Goal: Task Accomplishment & Management: Complete application form

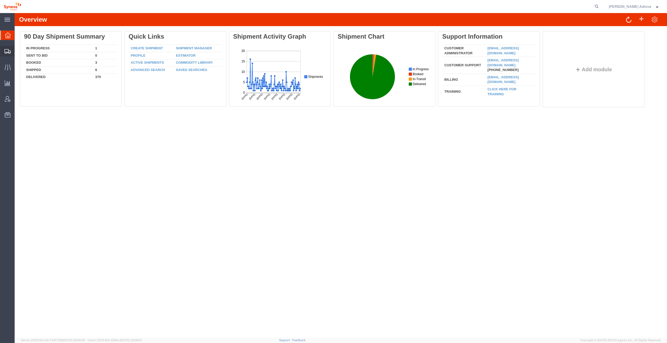
click at [0, 0] on span "Shipment Manager" at bounding box center [0, 0] width 0 height 0
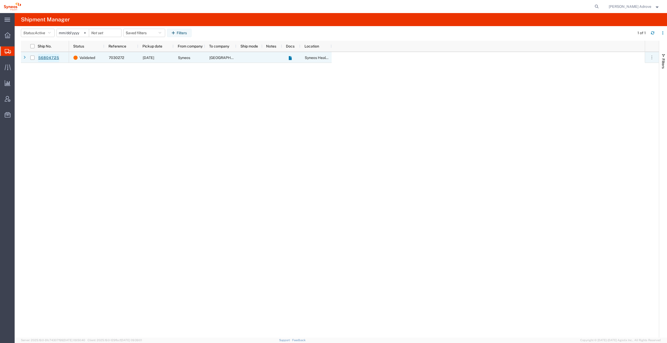
click at [48, 57] on link "56804725" at bounding box center [48, 58] width 21 height 8
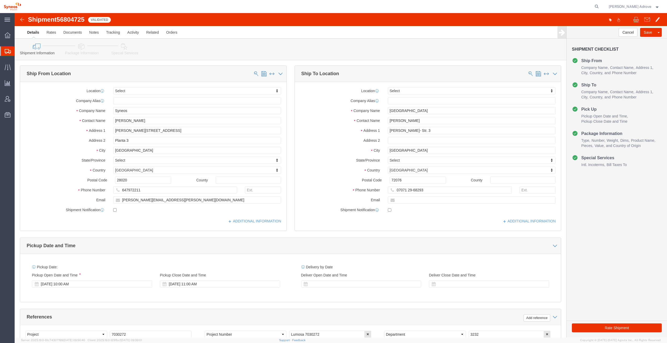
select select
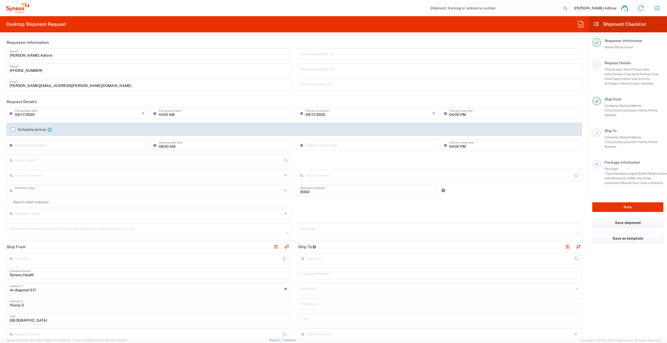
type input "Department"
type input "[GEOGRAPHIC_DATA]"
type input "Syneos Health Clinical [GEOGRAPHIC_DATA]"
click at [34, 113] on input "09/17/2025" at bounding box center [78, 112] width 127 height 9
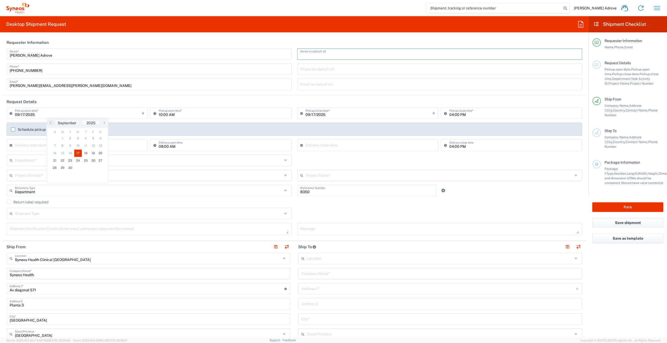
click at [315, 56] on input "text" at bounding box center [439, 53] width 279 height 9
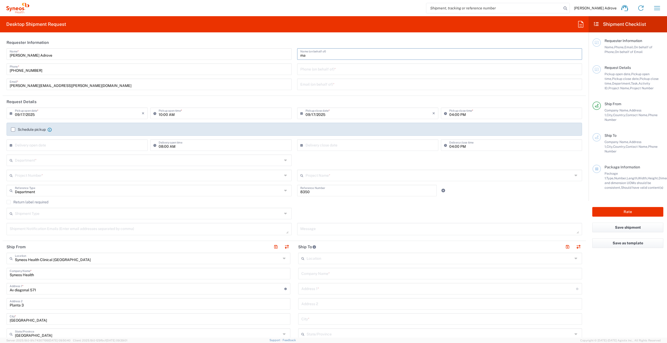
type input "m"
type input "[PERSON_NAME]"
click at [315, 69] on input "tel" at bounding box center [439, 68] width 279 height 9
click at [300, 87] on input "text" at bounding box center [439, 83] width 279 height 9
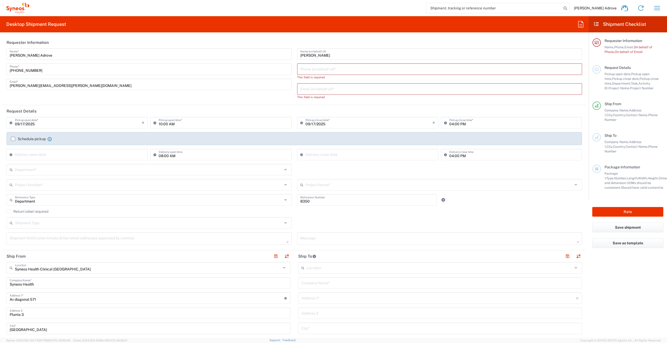
drag, startPoint x: 521, startPoint y: 101, endPoint x: 332, endPoint y: 85, distance: 190.4
click at [521, 101] on div "Maggie Matthews Name (on behalf of) Phone (on behalf of) * This field is requir…" at bounding box center [439, 75] width 291 height 55
click at [304, 88] on input "text" at bounding box center [439, 88] width 279 height 9
paste input "mariaanggela.mathews@syneoshealth.com>"
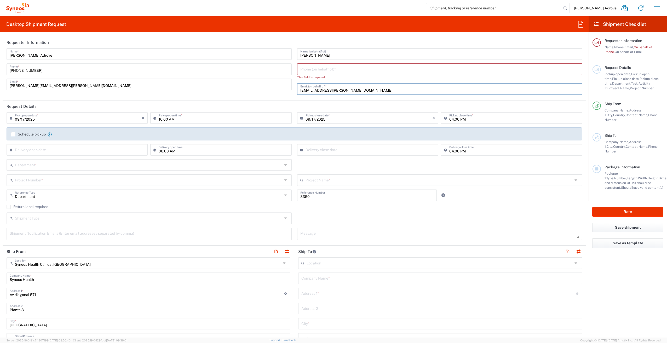
type input "mariaanggela.mathews@syneoshealth.com"
click at [338, 97] on div "Maggie Matthews Name (on behalf of) Phone (on behalf of) * This field is requir…" at bounding box center [439, 73] width 291 height 50
click at [564, 216] on div "Shipment Type Batch Regular" at bounding box center [294, 220] width 581 height 15
click at [307, 68] on input "tel" at bounding box center [439, 68] width 279 height 9
paste input "681152011"
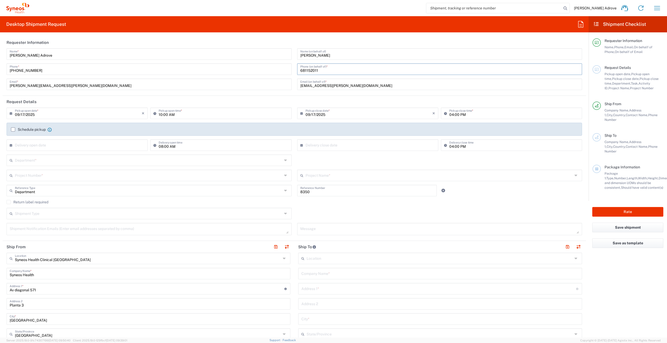
type input "681152011"
click at [44, 116] on input "09/17/2025" at bounding box center [78, 112] width 127 height 9
drag, startPoint x: 73, startPoint y: 155, endPoint x: 85, endPoint y: 152, distance: 13.1
click at [85, 152] on span "18" at bounding box center [86, 153] width 8 height 7
type input "[DATE]"
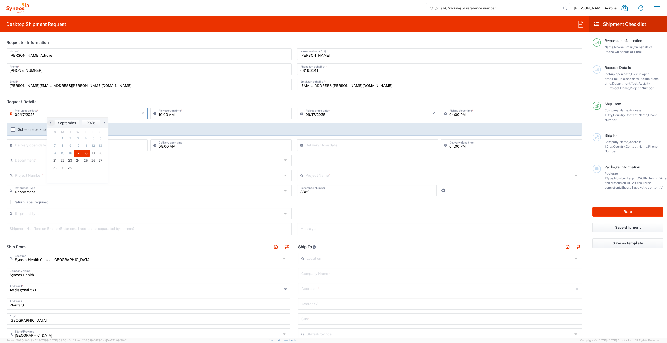
type input "[DATE]"
click at [90, 124] on div "Schedule pickup When scheduling a pickup please be sure to meet the following c…" at bounding box center [294, 129] width 575 height 13
click at [451, 113] on input "04:00 PM" at bounding box center [514, 112] width 130 height 9
type input "06:00 PM"
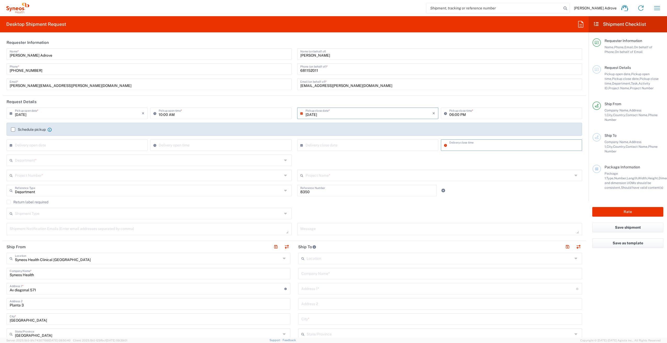
click at [14, 130] on label "Schedule pickup" at bounding box center [28, 130] width 35 height 4
click at [13, 130] on input "Schedule pickup" at bounding box center [13, 130] width 0 height 0
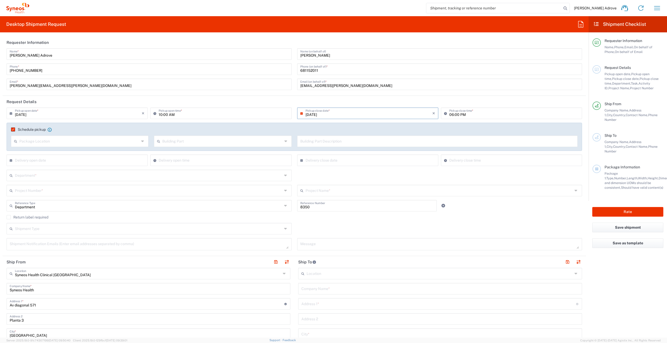
click at [50, 175] on input "text" at bounding box center [148, 175] width 267 height 9
click at [99, 177] on input "text" at bounding box center [148, 175] width 267 height 9
click at [354, 173] on div "Department * 3000 3100 3109 3110 3111 3112 3125 3130 3135 3136 3150 3155 3165 3…" at bounding box center [294, 177] width 581 height 15
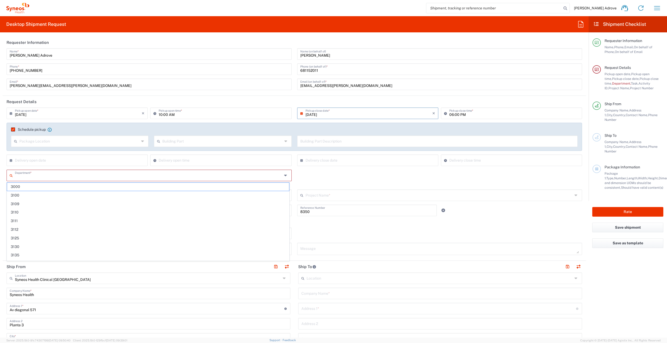
click at [204, 178] on input "text" at bounding box center [148, 175] width 267 height 9
click at [60, 176] on input "text" at bounding box center [148, 175] width 267 height 9
type input "8350"
click at [23, 187] on span "8350" at bounding box center [148, 187] width 282 height 8
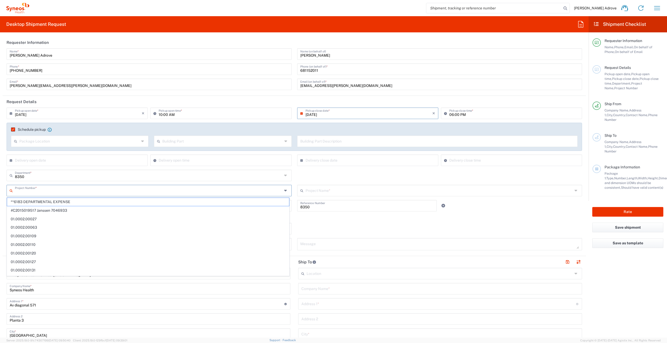
click at [39, 191] on input "text" at bounding box center [148, 190] width 267 height 9
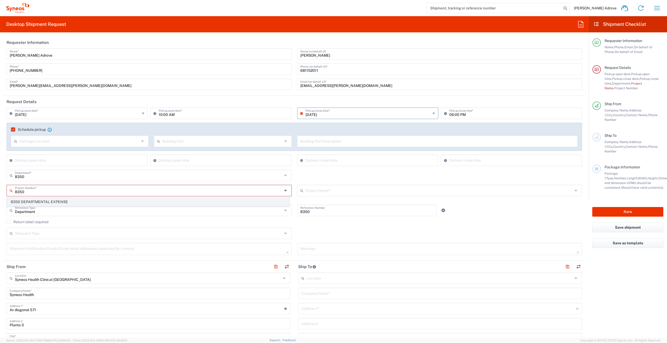
click at [43, 203] on span "8350 DEPARTMENTAL EXPENSE" at bounding box center [148, 202] width 282 height 8
type input "8350 DEPARTMENTAL EXPENSE"
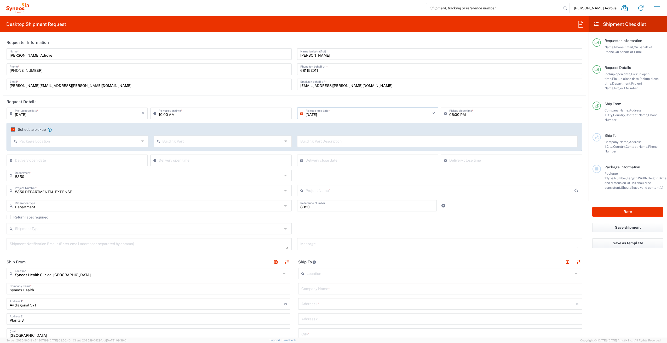
type input "8350 DEPARTMENTAL EXPENSE"
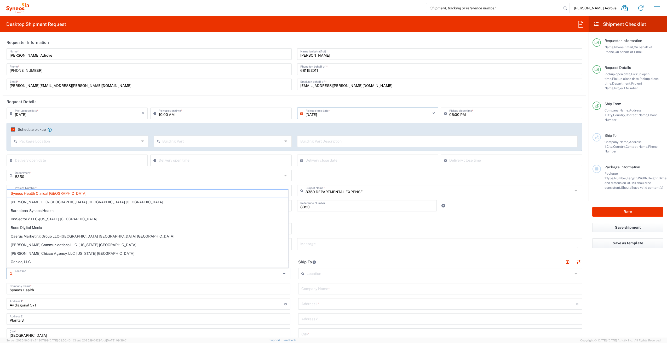
click at [75, 273] on input "text" at bounding box center [148, 273] width 266 height 9
click at [76, 287] on input "Syneos Health" at bounding box center [149, 288] width 278 height 9
type input "Syneos Health Clinical [GEOGRAPHIC_DATA]"
click at [61, 274] on input "text" at bounding box center [148, 273] width 266 height 9
drag, startPoint x: 39, startPoint y: 307, endPoint x: 4, endPoint y: 291, distance: 38.4
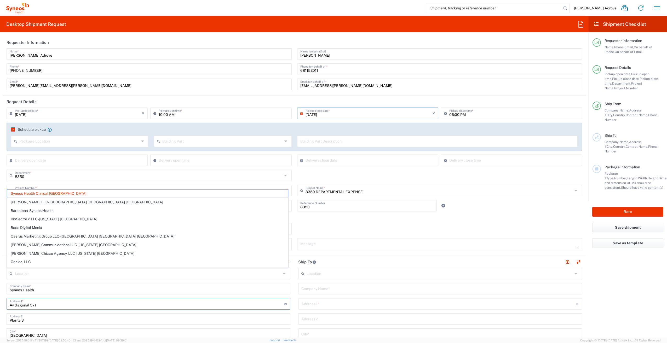
click at [0, 300] on html "Irene Perez Adrove Home Shipment estimator Shipment tracking Desktop shipment r…" at bounding box center [333, 171] width 667 height 343
type input "Syneos Health Clinical [GEOGRAPHIC_DATA]"
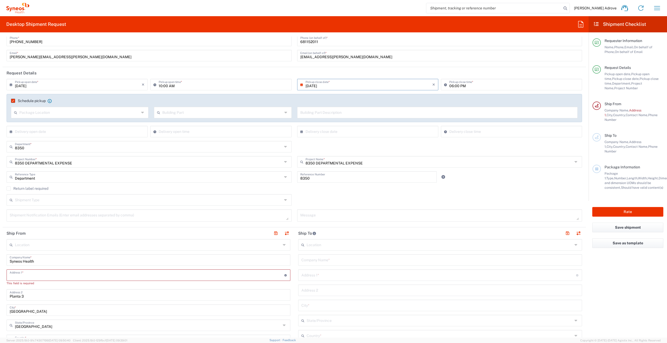
scroll to position [52, 0]
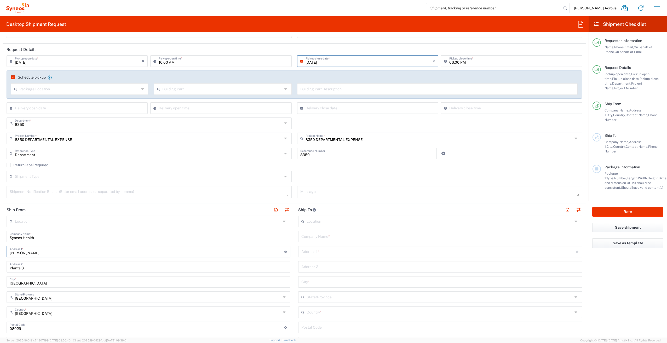
click at [25, 253] on input "Maggie matthews" at bounding box center [147, 251] width 275 height 9
click at [26, 253] on input "Maggie matthews" at bounding box center [147, 251] width 275 height 9
type input "[PERSON_NAME]"
drag, startPoint x: 36, startPoint y: 266, endPoint x: 8, endPoint y: 266, distance: 27.7
click at [8, 266] on div "Planta 3 Address 2" at bounding box center [149, 266] width 284 height 11
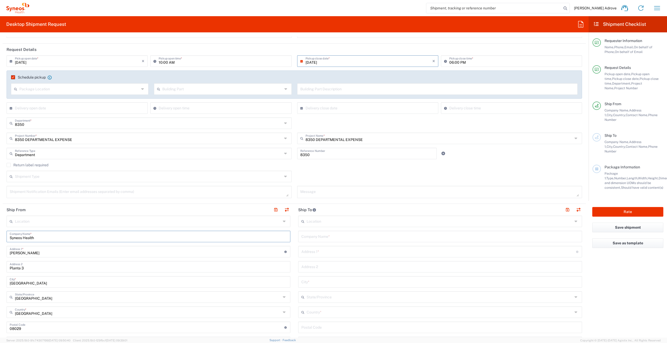
click at [38, 236] on input "Syneos Health" at bounding box center [149, 236] width 278 height 9
click at [55, 239] on input "Syneos Health ( Maggie matthews)" at bounding box center [149, 236] width 278 height 9
type input "Syneos Health ( [PERSON_NAME])"
drag, startPoint x: 46, startPoint y: 255, endPoint x: 5, endPoint y: 255, distance: 41.3
click at [5, 255] on main "Location Addison Whitney LLC-Morrisvile NC US Barcelona-Syneos Health BioSector…" at bounding box center [149, 341] width 292 height 250
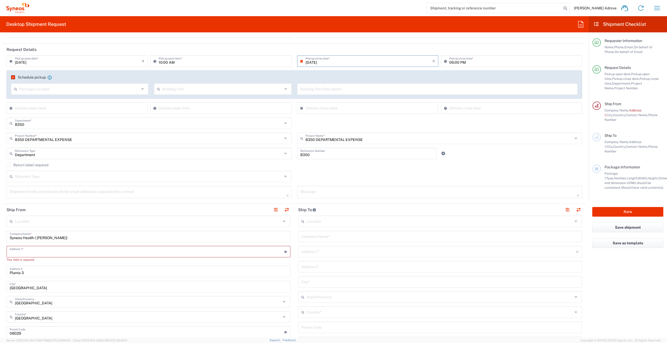
click at [45, 251] on input "text" at bounding box center [147, 251] width 275 height 9
paste input "Mario Vargas Llosa, nro. 59"
drag, startPoint x: 49, startPoint y: 252, endPoint x: 44, endPoint y: 253, distance: 5.0
click at [44, 253] on input "Mario Vargas Llosa, nro. 59" at bounding box center [147, 251] width 275 height 9
type input "Mario Vargas Llosa, . 59"
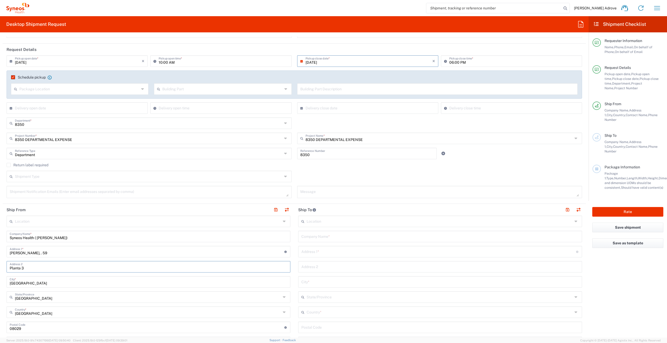
drag, startPoint x: 27, startPoint y: 266, endPoint x: -14, endPoint y: 248, distance: 45.4
click at [0, 248] on html "Irene Perez Adrove Home Shipment estimator Shipment tracking Desktop shipment r…" at bounding box center [333, 171] width 667 height 343
drag, startPoint x: 33, startPoint y: 284, endPoint x: -8, endPoint y: 248, distance: 55.0
click at [0, 248] on html "Irene Perez Adrove Home Shipment estimator Shipment tracking Desktop shipment r…" at bounding box center [333, 171] width 667 height 343
type input "[PERSON_NAME] [PERSON_NAME]"
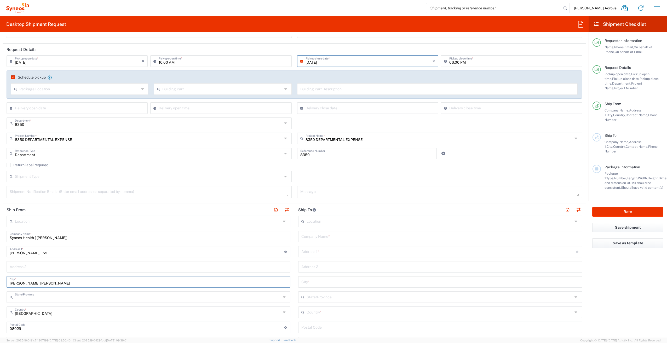
click at [31, 298] on input "text" at bounding box center [148, 296] width 266 height 9
type input "[GEOGRAPHIC_DATA]"
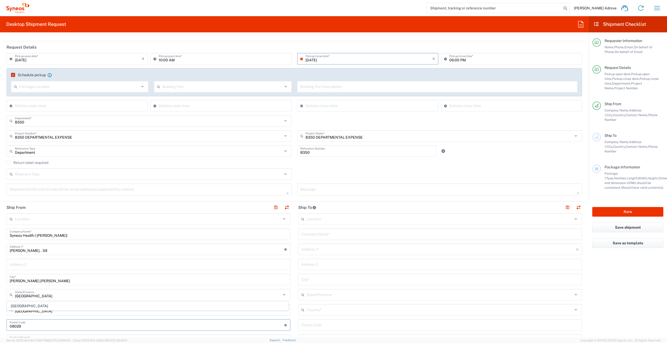
drag, startPoint x: 28, startPoint y: 327, endPoint x: -6, endPoint y: 249, distance: 85.8
click at [0, 249] on html "Irene Perez Adrove Home Shipment estimator Shipment tracking Desktop shipment r…" at bounding box center [333, 171] width 667 height 343
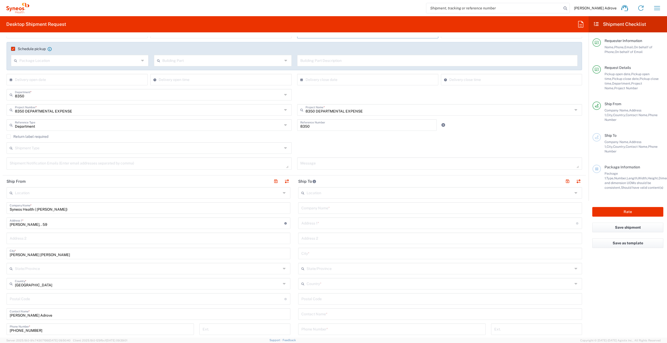
click at [31, 301] on input "undefined" at bounding box center [147, 298] width 275 height 9
type input "28229"
drag, startPoint x: 43, startPoint y: 316, endPoint x: -17, endPoint y: 248, distance: 90.6
click at [0, 248] on html "Irene Perez Adrove Home Shipment estimator Shipment tracking Desktop shipment r…" at bounding box center [333, 171] width 667 height 343
click at [25, 315] on input "Maggie matthews" at bounding box center [149, 313] width 278 height 9
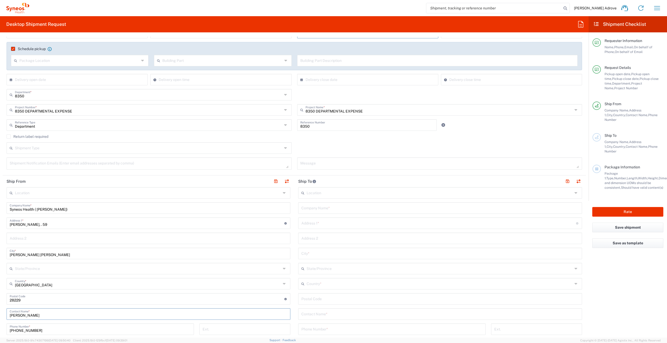
type input "[PERSON_NAME]"
click at [44, 225] on input "Mario Vargas Llosa, . 59" at bounding box center [147, 222] width 275 height 9
click at [59, 226] on input "Mario Vargas Llosa, 59" at bounding box center [147, 222] width 275 height 9
type input "[PERSON_NAME], 59 ( casa)"
drag, startPoint x: 210, startPoint y: 291, endPoint x: 241, endPoint y: 268, distance: 39.6
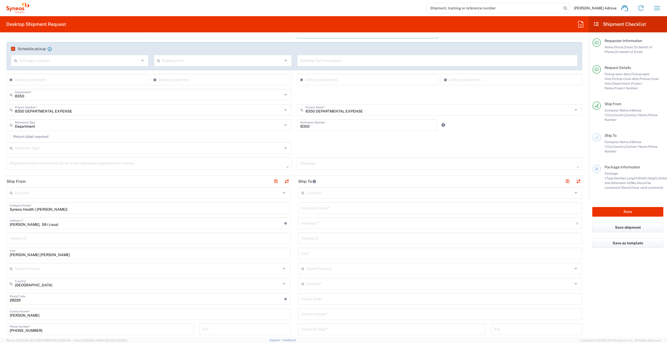
click at [210, 291] on div "Location Addison Whitney LLC-Morrisvile NC US Barcelona-Syneos Health BioSector…" at bounding box center [149, 312] width 284 height 250
click at [322, 193] on input "text" at bounding box center [440, 192] width 266 height 9
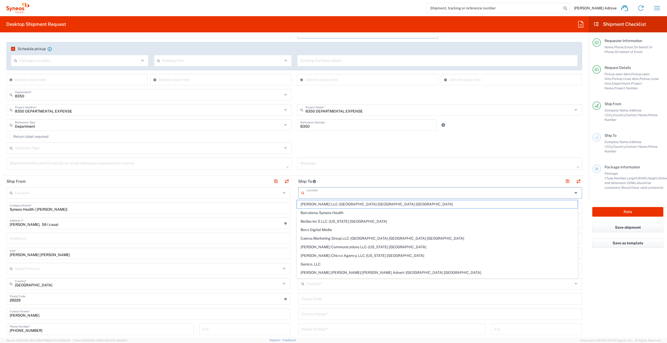
click at [327, 190] on input "text" at bounding box center [440, 192] width 266 height 9
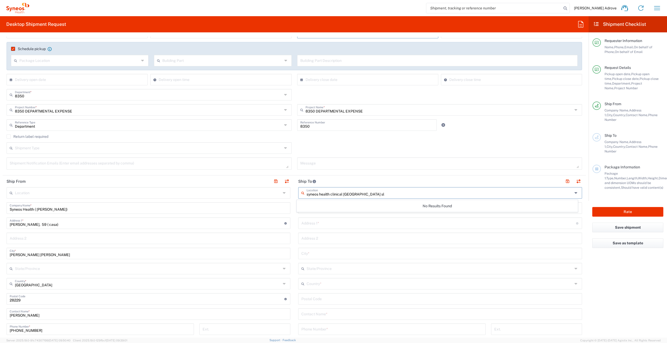
click at [324, 194] on input "syneos health clinical spain sl" at bounding box center [440, 192] width 266 height 9
type input "syneos health clinical spain sl"
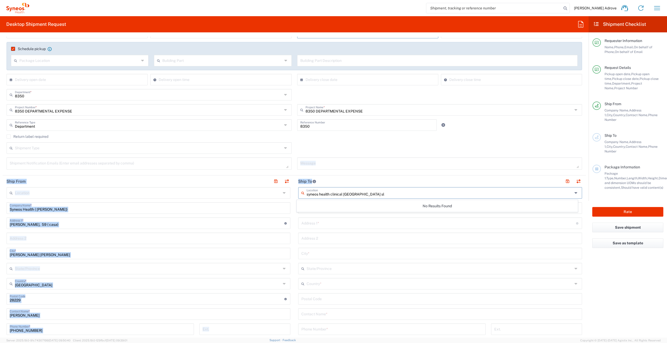
drag, startPoint x: 396, startPoint y: 176, endPoint x: 366, endPoint y: 185, distance: 31.2
click at [396, 175] on form "Requester Information Irene Perez Adrove Name * +34661216511 Phone * irene.pere…" at bounding box center [294, 187] width 588 height 301
click at [345, 194] on input "text" at bounding box center [440, 192] width 266 height 9
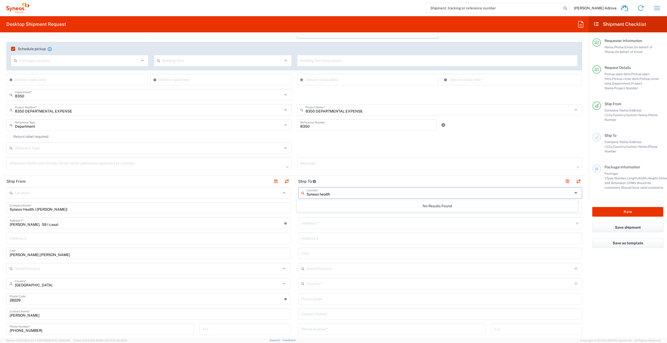
click at [317, 193] on input "Syneso health" at bounding box center [440, 192] width 266 height 9
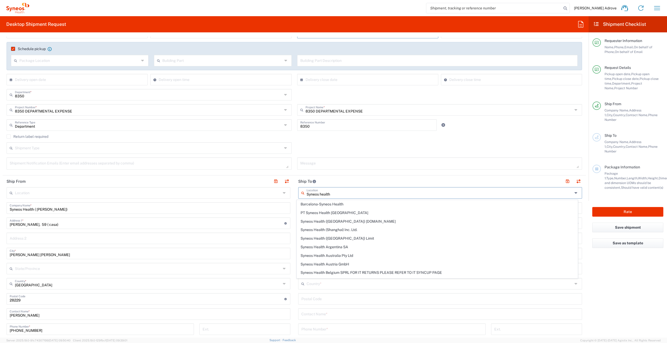
click at [337, 193] on input "Syneos health" at bounding box center [440, 192] width 266 height 9
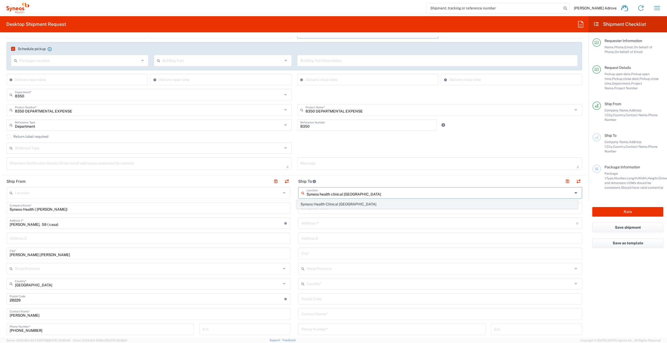
click at [340, 204] on span "Syneos Health Clinical [GEOGRAPHIC_DATA]" at bounding box center [437, 204] width 281 height 8
type input "Syneos Health Clinical [GEOGRAPHIC_DATA]"
type input "[PERSON_NAME][STREET_ADDRESS]"
type input "Planta 3"
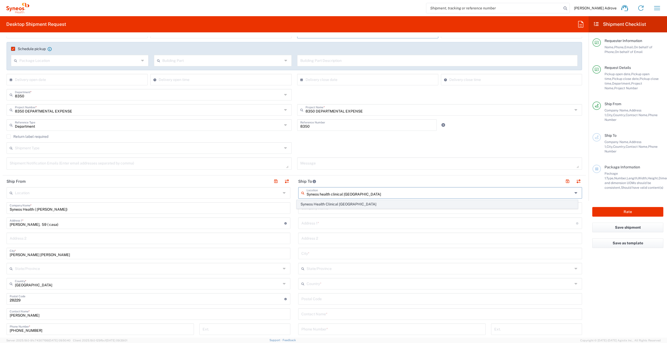
type input "[GEOGRAPHIC_DATA]"
type input "28020"
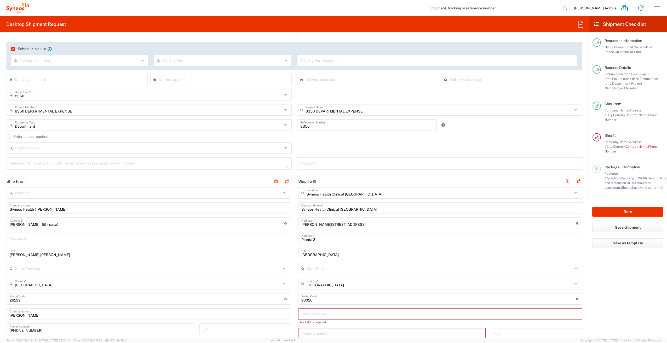
click at [329, 315] on input "text" at bounding box center [440, 313] width 278 height 9
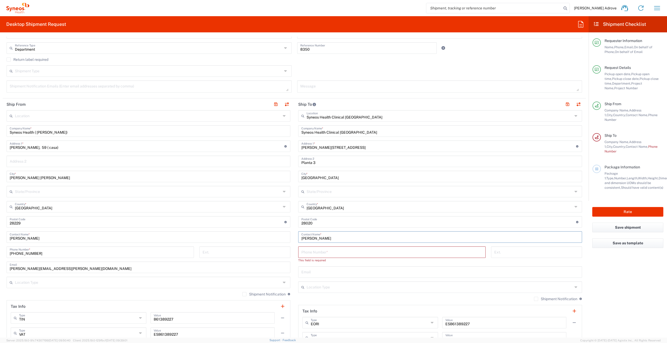
scroll to position [159, 0]
type input "[PERSON_NAME]"
click at [283, 281] on icon at bounding box center [285, 281] width 4 height 8
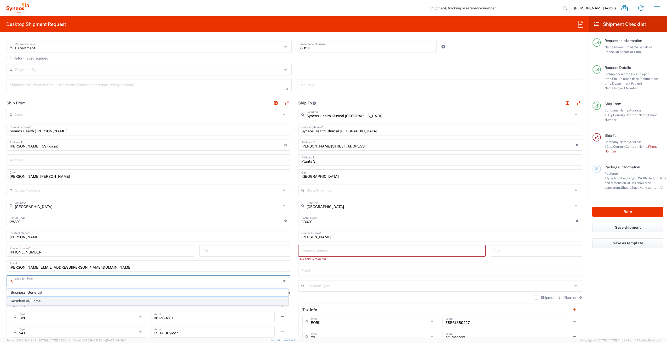
click at [22, 299] on span "Residential/Home" at bounding box center [147, 301] width 281 height 8
type input "Residential/Home"
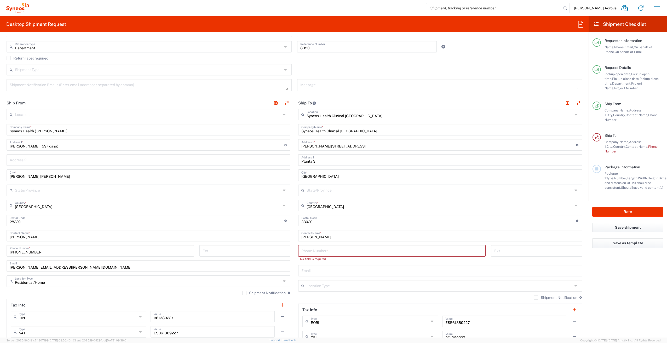
click at [311, 252] on input "tel" at bounding box center [391, 250] width 181 height 9
paste input "677925000"
type input "677925000"
click at [460, 264] on input "text" at bounding box center [440, 265] width 278 height 9
click at [440, 245] on div "Syneos Health Clinical Spain Location Syneos Health Clinical Spain Addison Whit…" at bounding box center [440, 234] width 284 height 250
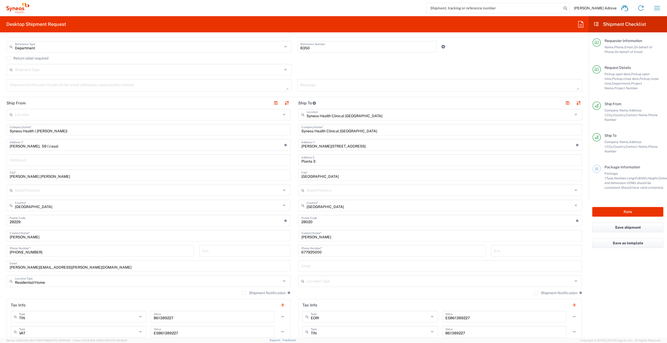
click at [574, 281] on icon at bounding box center [576, 281] width 4 height 8
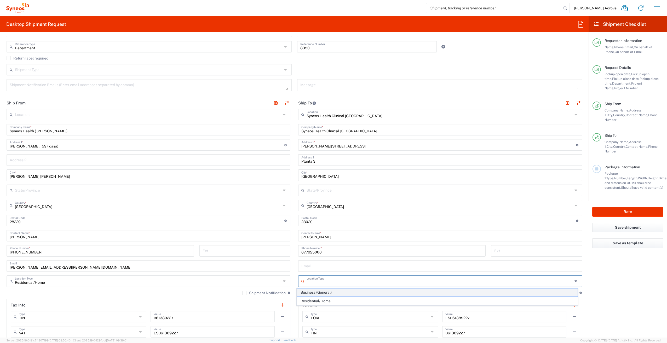
click at [318, 291] on span "Business (General)" at bounding box center [437, 293] width 281 height 8
type input "Business (General)"
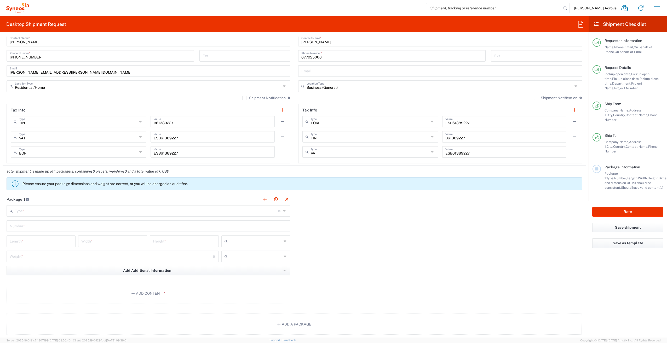
scroll to position [394, 0]
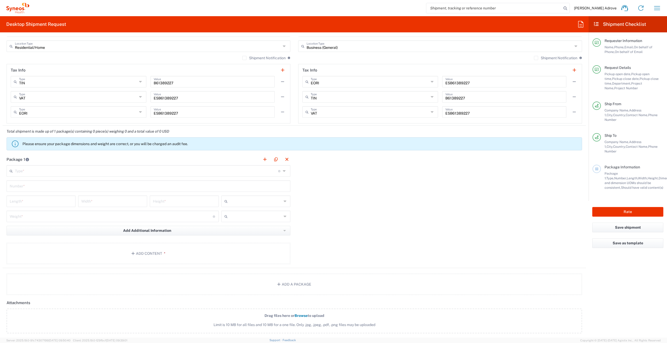
click at [170, 321] on label "Drag files here or Browse to upload Limit is 10 MB for all files and 10 MB for …" at bounding box center [294, 321] width 575 height 25
click at [0, 0] on input "Drag files here or Browse to upload Limit is 10 MB for all files and 10 MB for …" at bounding box center [0, 0] width 0 height 0
click at [283, 172] on icon at bounding box center [285, 171] width 4 height 8
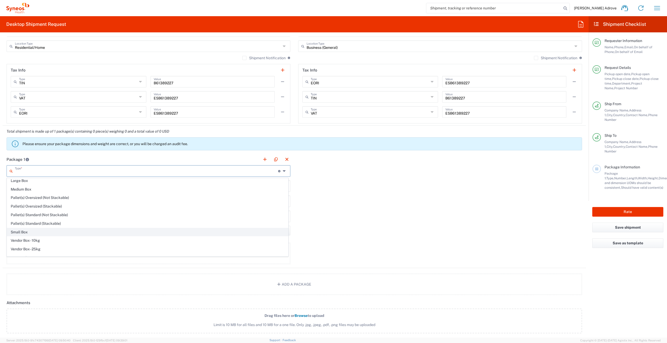
scroll to position [16, 0]
click at [67, 251] on span "Your Packaging" at bounding box center [147, 252] width 281 height 8
type input "Your Packaging"
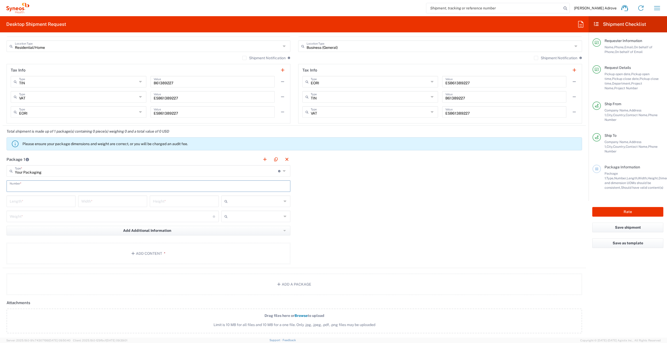
click at [26, 187] on input "text" at bounding box center [149, 185] width 278 height 9
type input "1"
click at [29, 202] on input "number" at bounding box center [41, 201] width 63 height 9
type input "35"
click at [92, 202] on input "number" at bounding box center [112, 201] width 63 height 9
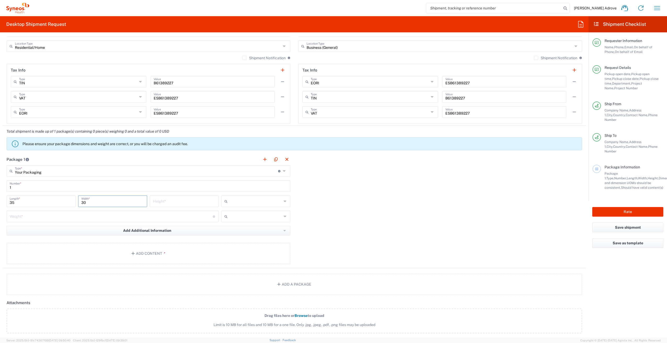
type input "30"
click at [186, 204] on input "number" at bounding box center [184, 201] width 63 height 9
type input "9"
click at [233, 202] on input "text" at bounding box center [256, 201] width 52 height 8
click at [233, 211] on span "cm" at bounding box center [253, 213] width 67 height 8
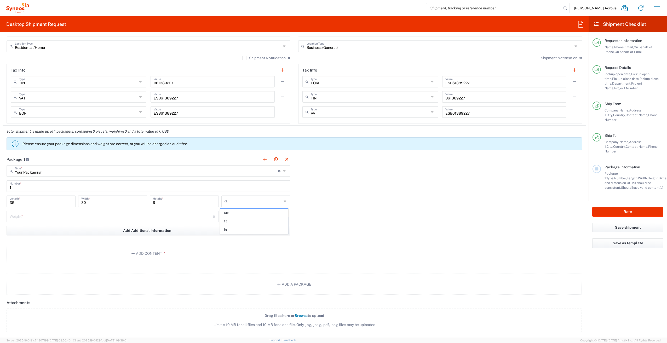
type input "cm"
click at [145, 217] on input "number" at bounding box center [111, 216] width 203 height 9
type input "3"
click at [260, 217] on input "text" at bounding box center [256, 216] width 52 height 8
click at [249, 229] on span "kgs" at bounding box center [253, 228] width 67 height 8
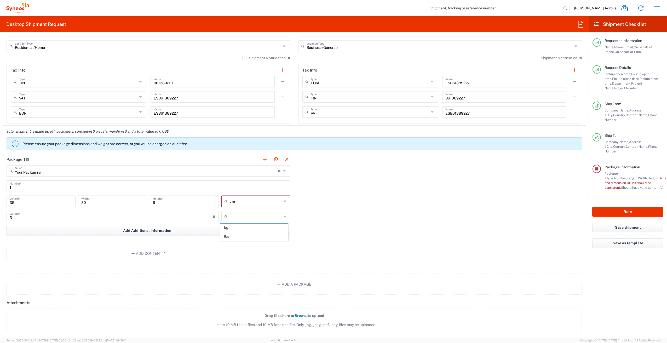
type input "kgs"
drag, startPoint x: 14, startPoint y: 201, endPoint x: 5, endPoint y: 202, distance: 8.6
click at [5, 202] on div "35 Length *" at bounding box center [41, 203] width 72 height 15
type input "45"
click at [157, 250] on button "Add Content *" at bounding box center [149, 253] width 284 height 21
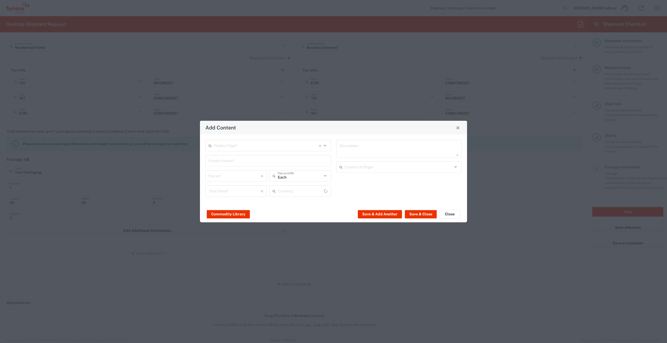
type input "US Dollar"
click at [325, 144] on icon at bounding box center [326, 146] width 4 height 8
click at [247, 163] on span "General Commodity" at bounding box center [268, 166] width 124 height 8
type input "General Commodity"
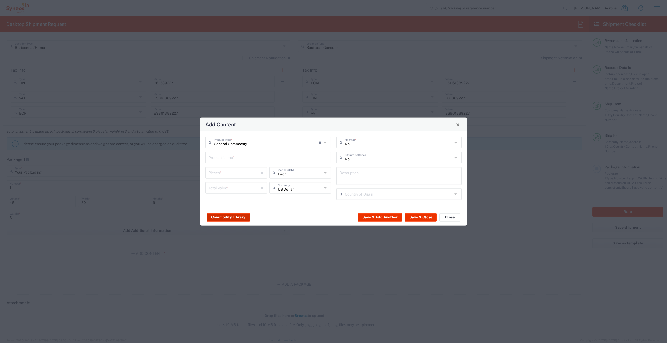
click at [229, 219] on button "Commodity Library" at bounding box center [228, 217] width 43 height 8
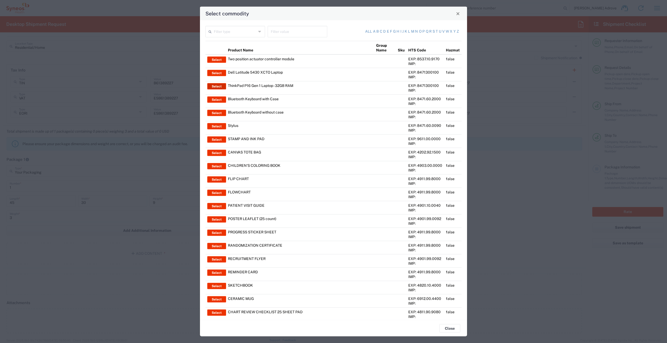
click at [217, 85] on button "Select" at bounding box center [216, 86] width 19 height 6
type input "ThinkPad P16 Gen 1 Laptop - 32GB RAM"
type input "1"
type textarea "16" - Intel Core i9 12950HX - vPro Enterprise - 32 GB RAM - 512 GB SSD"
type input "[GEOGRAPHIC_DATA]"
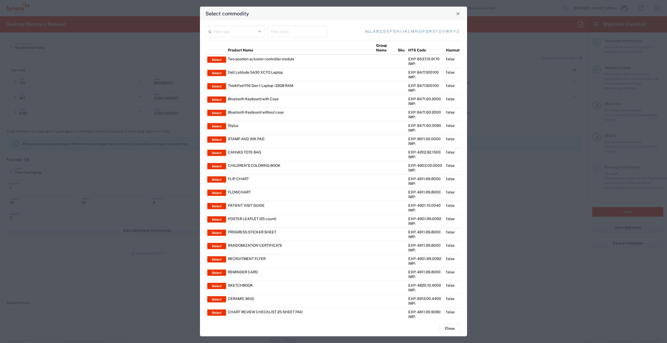
type input "Yes"
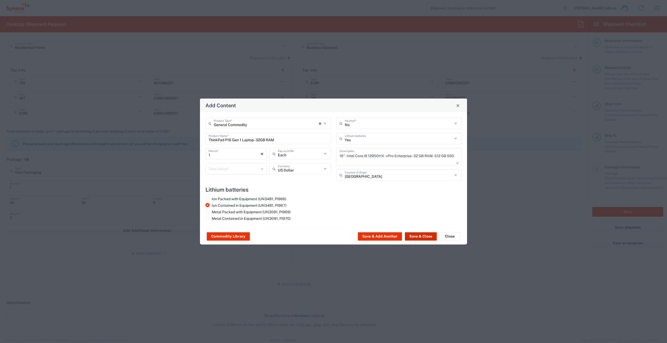
click at [418, 235] on button "Save & Close" at bounding box center [421, 237] width 32 height 8
click at [250, 169] on input "number" at bounding box center [235, 168] width 52 height 9
type input "1000"
click at [325, 170] on icon at bounding box center [326, 169] width 4 height 8
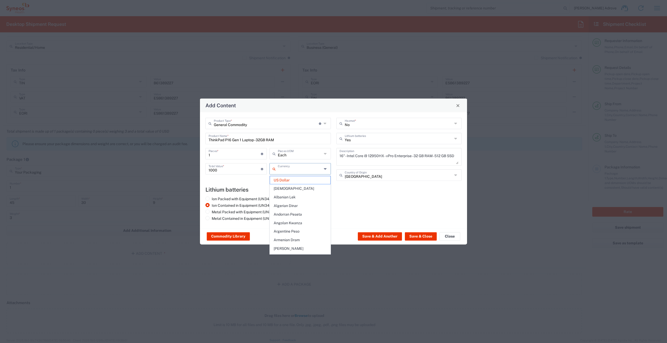
click at [296, 172] on input "text" at bounding box center [300, 168] width 44 height 9
click at [295, 181] on span "Euro" at bounding box center [300, 180] width 60 height 8
type input "Euro"
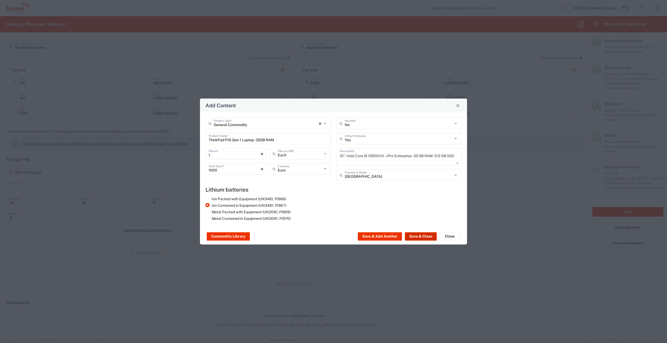
click at [419, 235] on button "Save & Close" at bounding box center [421, 237] width 32 height 8
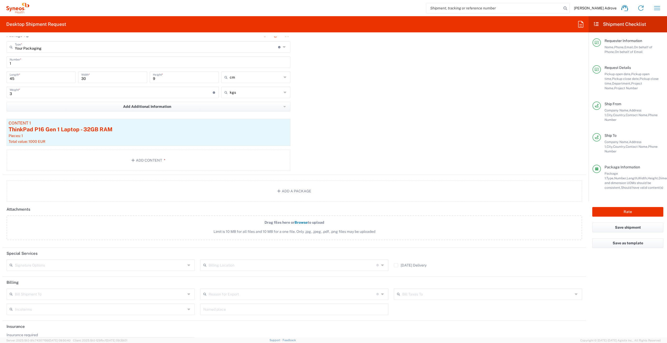
scroll to position [535, 0]
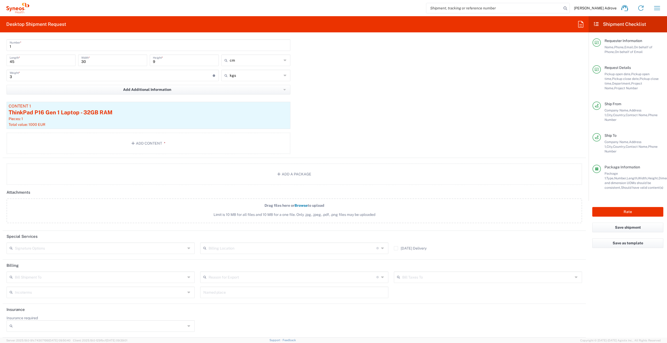
click at [188, 326] on icon at bounding box center [189, 326] width 4 height 8
click at [111, 311] on span "No" at bounding box center [100, 307] width 186 height 8
click at [189, 326] on icon at bounding box center [189, 326] width 4 height 8
click at [19, 315] on span "Yes" at bounding box center [100, 316] width 186 height 8
type input "Yes"
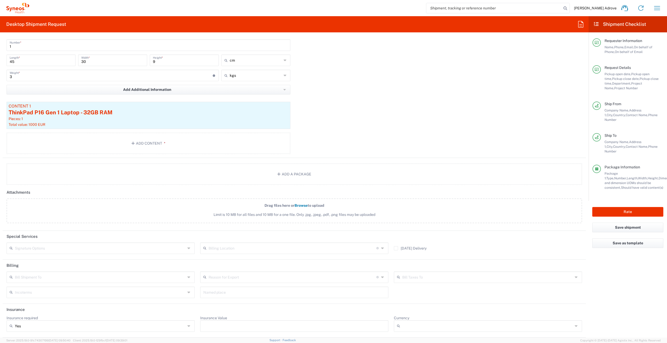
click at [223, 323] on input "Insurance Value" at bounding box center [294, 326] width 182 height 8
type input "1000"
click at [450, 323] on input "Currency" at bounding box center [487, 326] width 171 height 8
click at [403, 314] on span "EUR" at bounding box center [485, 316] width 186 height 8
type input "EUR"
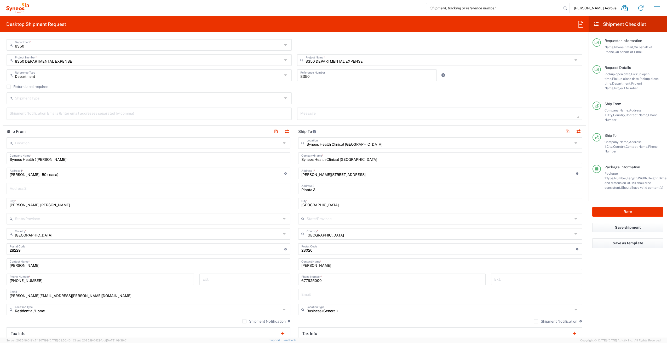
scroll to position [39, 0]
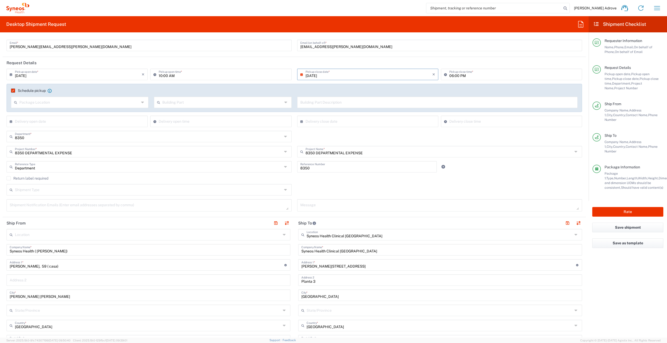
click at [163, 74] on input "10:00 AM" at bounding box center [224, 74] width 130 height 9
click at [161, 75] on input "10:00 AM" at bounding box center [224, 74] width 130 height 9
drag, startPoint x: 174, startPoint y: 75, endPoint x: 153, endPoint y: 75, distance: 21.4
click at [153, 75] on div "10:00 AM Pickup open time *" at bounding box center [220, 74] width 141 height 11
type input "1PM"
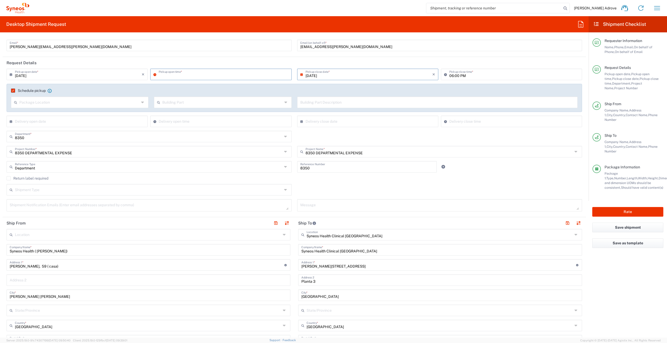
click at [304, 85] on div "09/18/2025 × Pickup open date * Cancel Apply Pickup open time * 09/18/2025 × Pi…" at bounding box center [294, 100] width 581 height 62
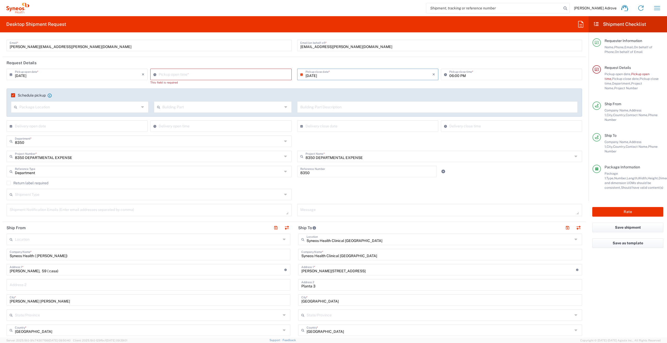
type input "09:19 AM"
click at [162, 72] on input "09:19 AM" at bounding box center [224, 74] width 130 height 9
click at [164, 76] on input "09:19 AM" at bounding box center [224, 74] width 130 height 9
drag, startPoint x: 174, startPoint y: 75, endPoint x: 149, endPoint y: 75, distance: 24.8
click at [150, 75] on div "09:19 AM Pickup open time *" at bounding box center [220, 74] width 141 height 11
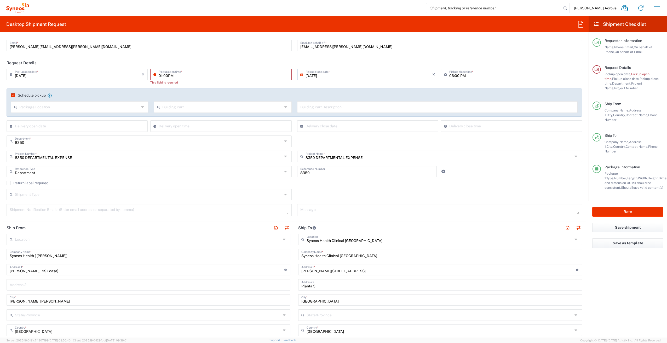
type input "01:00PM"
click at [227, 84] on div "This field is required" at bounding box center [220, 82] width 141 height 5
click at [217, 72] on input "09:19 AM" at bounding box center [224, 74] width 130 height 9
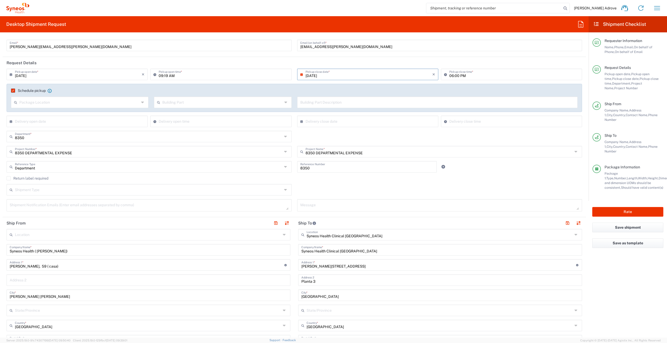
click at [12, 94] on div "Schedule pickup When scheduling a pickup please be sure to meet the following c…" at bounding box center [294, 92] width 572 height 8
click at [13, 89] on label "Schedule pickup" at bounding box center [28, 91] width 35 height 4
click at [11, 91] on input "Schedule pickup" at bounding box center [11, 91] width 0 height 0
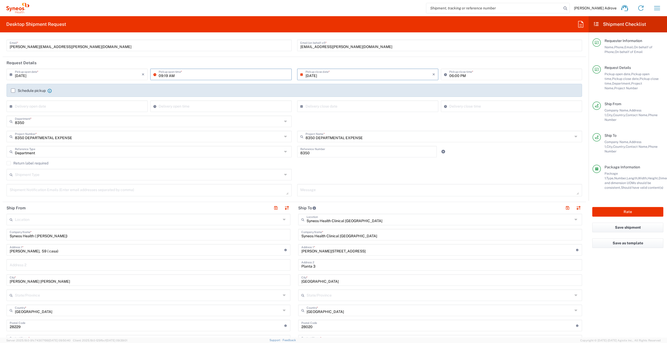
click at [176, 74] on input "09:19 AM" at bounding box center [224, 74] width 130 height 9
click at [171, 74] on input "09:19 AM" at bounding box center [224, 74] width 130 height 9
click at [181, 75] on input "0AM9:19" at bounding box center [224, 74] width 130 height 9
click at [179, 75] on input "0AM9:19" at bounding box center [224, 74] width 130 height 9
type input "0"
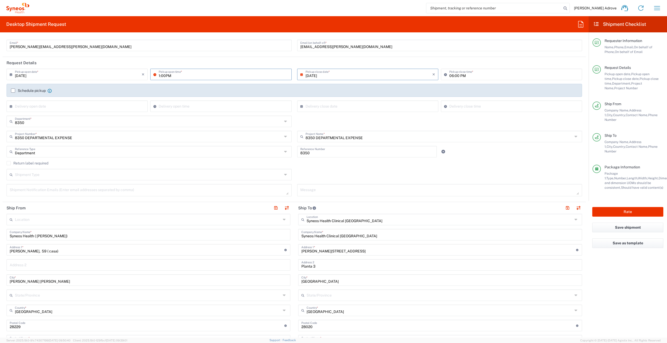
type input "1:00PM"
click at [196, 88] on div "09/18/2025 × Pickup open date * Cancel Apply Pickup open time * 09/18/2025 × Pi…" at bounding box center [294, 92] width 581 height 47
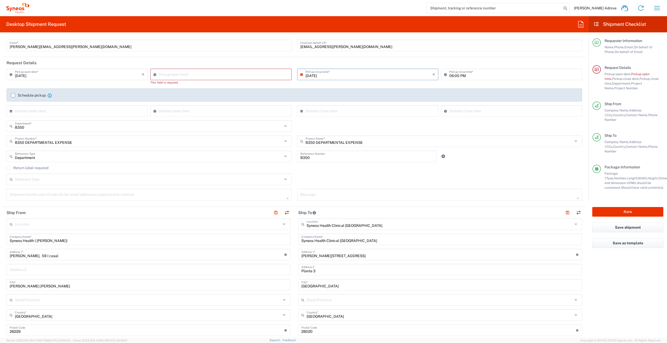
click at [328, 71] on input "[DATE]" at bounding box center [368, 74] width 127 height 9
click at [77, 76] on input "[DATE]" at bounding box center [78, 74] width 127 height 9
type input "09:20 AM"
click at [178, 76] on input "09:20 AM" at bounding box center [224, 74] width 130 height 9
click at [172, 74] on input "09:20 AM" at bounding box center [224, 74] width 130 height 9
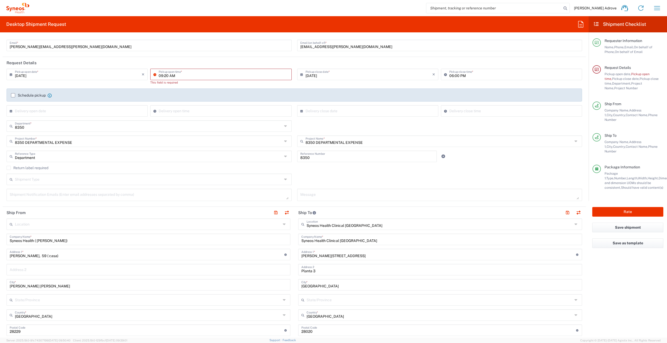
click at [161, 74] on input "09:20 AM" at bounding box center [224, 74] width 130 height 9
click at [161, 73] on input "09:20 AM" at bounding box center [224, 74] width 130 height 9
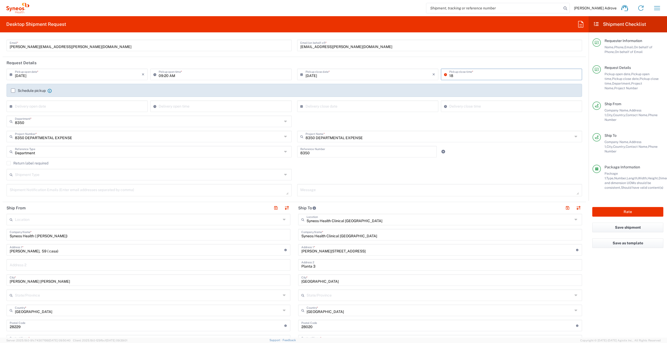
type input "1"
type input "6PM"
click at [438, 92] on div "Schedule pickup When scheduling a pickup please be sure to meet the following c…" at bounding box center [294, 90] width 575 height 13
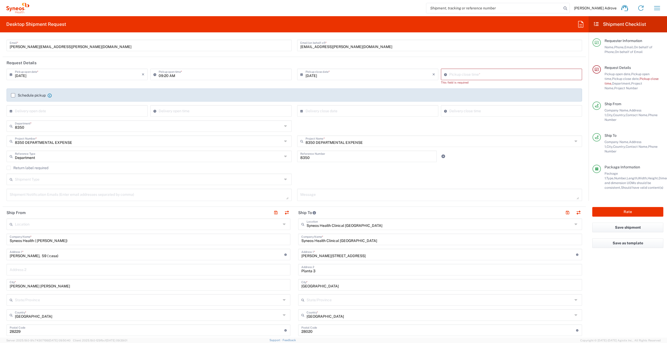
click at [182, 73] on input "09:20 AM" at bounding box center [224, 74] width 130 height 9
drag, startPoint x: 182, startPoint y: 74, endPoint x: 124, endPoint y: 75, distance: 57.2
click at [124, 75] on div "09/18/2025 × Pickup open date * Cancel Apply 09:20 AM Pickup open time *" at bounding box center [149, 76] width 288 height 15
type input "11AM"
click at [176, 91] on div "Schedule pickup When scheduling a pickup please be sure to meet the following c…" at bounding box center [294, 95] width 575 height 13
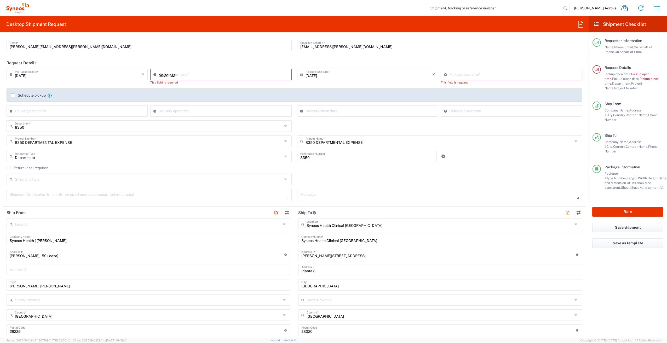
click at [169, 75] on input "09:20 AM" at bounding box center [224, 74] width 130 height 9
click at [206, 88] on div "09/18/2025 × Pickup open date * Cancel Apply 09:20 AM Pickup open time *" at bounding box center [149, 79] width 291 height 20
click at [169, 75] on input "09:20 AM" at bounding box center [224, 74] width 130 height 9
click at [167, 75] on input "09:20 AM" at bounding box center [224, 74] width 130 height 9
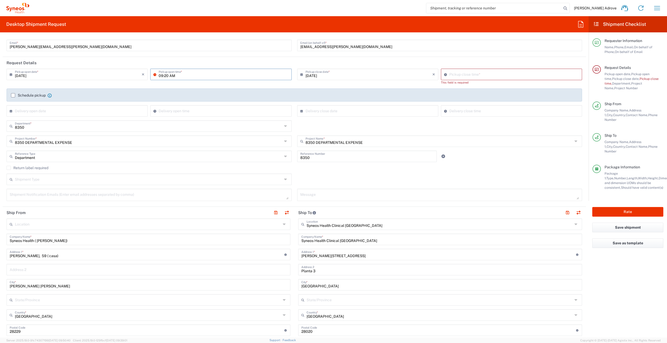
click at [175, 77] on input "09:20 AM" at bounding box center [224, 74] width 130 height 9
drag, startPoint x: 175, startPoint y: 77, endPoint x: 150, endPoint y: 76, distance: 24.8
click at [150, 76] on div "09:20 AM Pickup open time *" at bounding box center [220, 74] width 141 height 11
type input "10 AM"
click at [204, 87] on div "09/18/2025 × Pickup open date * Cancel Apply Pickup open time *" at bounding box center [149, 79] width 291 height 20
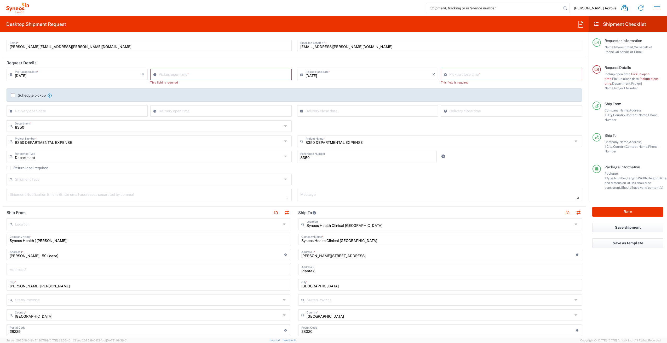
click at [11, 95] on label "Schedule pickup" at bounding box center [28, 95] width 35 height 4
click at [13, 95] on input "Schedule pickup" at bounding box center [13, 95] width 0 height 0
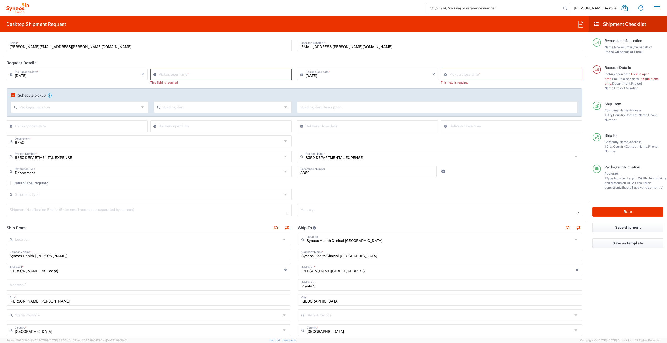
type input "09:21 AM"
click at [161, 74] on input "09:21 AM" at bounding box center [224, 74] width 130 height 9
click at [449, 73] on input "09:21 AM" at bounding box center [514, 74] width 130 height 9
click at [468, 73] on input "09:21 AM" at bounding box center [514, 74] width 130 height 9
click at [463, 75] on input "09:AM21" at bounding box center [514, 74] width 130 height 9
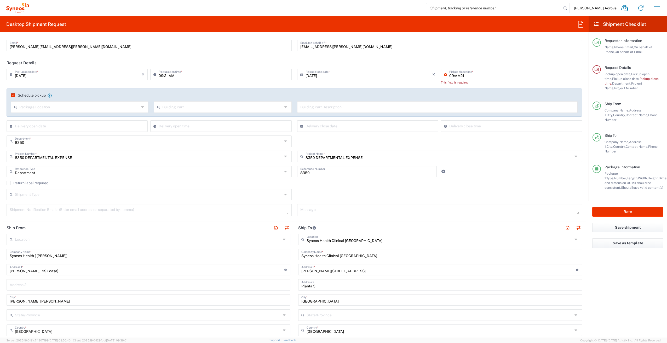
drag, startPoint x: 463, startPoint y: 75, endPoint x: 443, endPoint y: 75, distance: 19.9
click at [443, 75] on div "09:AM21 Pickup close time *" at bounding box center [511, 74] width 141 height 11
type input "13h 1"
drag, startPoint x: 458, startPoint y: 73, endPoint x: 440, endPoint y: 75, distance: 17.9
click at [441, 75] on div "13h 1 Pickup close time *" at bounding box center [511, 74] width 141 height 11
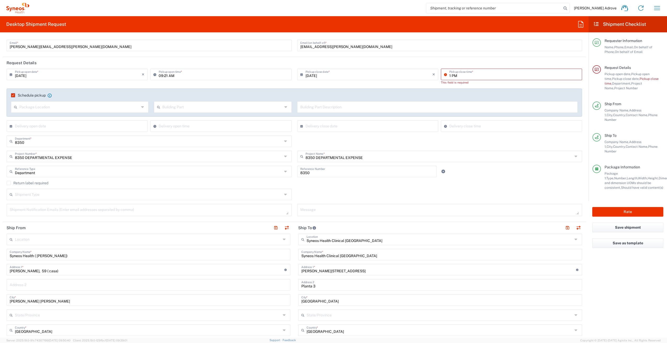
type input "1 PM"
click at [468, 92] on div "Schedule pickup When scheduling a pickup please be sure to meet the following c…" at bounding box center [294, 103] width 575 height 28
drag, startPoint x: 178, startPoint y: 73, endPoint x: 177, endPoint y: 77, distance: 3.7
click at [178, 73] on input "09:21 AM" at bounding box center [224, 74] width 130 height 9
click at [177, 77] on input "09:21 AM" at bounding box center [224, 74] width 130 height 9
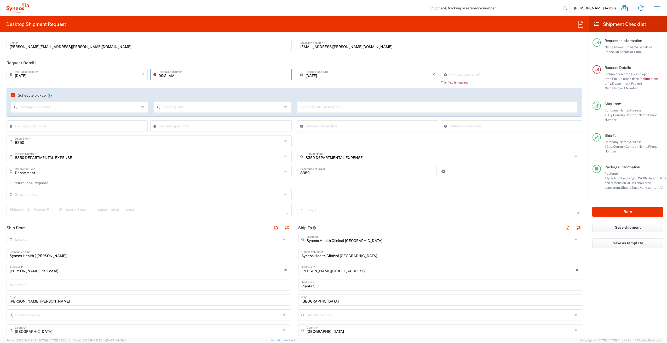
click at [177, 77] on input "09:21 AM" at bounding box center [224, 74] width 130 height 9
click at [35, 317] on input "[GEOGRAPHIC_DATA]" at bounding box center [148, 314] width 266 height 9
type input "Catalunyamadrid"
drag, startPoint x: 32, startPoint y: 316, endPoint x: -38, endPoint y: 246, distance: 99.0
click at [0, 246] on html "Irene Perez Adrove Home Shipment estimator Shipment tracking Desktop shipment r…" at bounding box center [333, 171] width 667 height 343
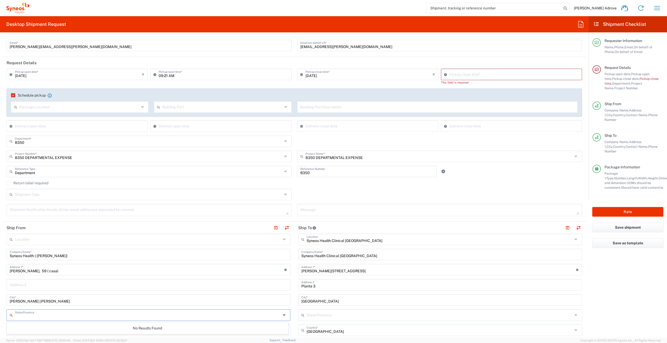
click at [61, 313] on input "text" at bounding box center [148, 314] width 266 height 9
click at [51, 327] on span "[GEOGRAPHIC_DATA]" at bounding box center [147, 327] width 281 height 8
type input "[GEOGRAPHIC_DATA]"
click at [183, 77] on input "09:21 AM" at bounding box center [224, 74] width 130 height 9
click at [183, 76] on input "09:21 AM" at bounding box center [224, 74] width 130 height 9
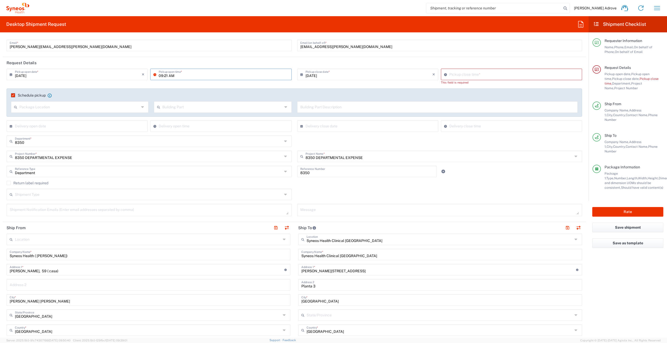
click at [183, 76] on input "09:21 AM" at bounding box center [224, 74] width 130 height 9
click at [80, 73] on input "[DATE]" at bounding box center [78, 74] width 127 height 9
click at [79, 112] on span "17" at bounding box center [78, 114] width 8 height 7
type input "09/17/2025"
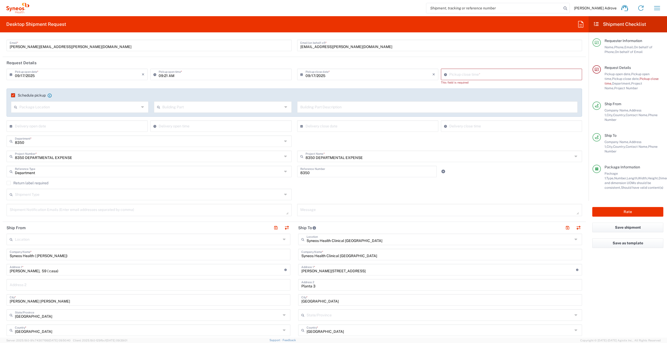
click at [128, 74] on input "09/17/2025" at bounding box center [78, 74] width 127 height 9
click at [86, 113] on span "18" at bounding box center [86, 114] width 8 height 7
type input "[DATE]"
click at [181, 75] on input "09:21 AM" at bounding box center [224, 74] width 130 height 9
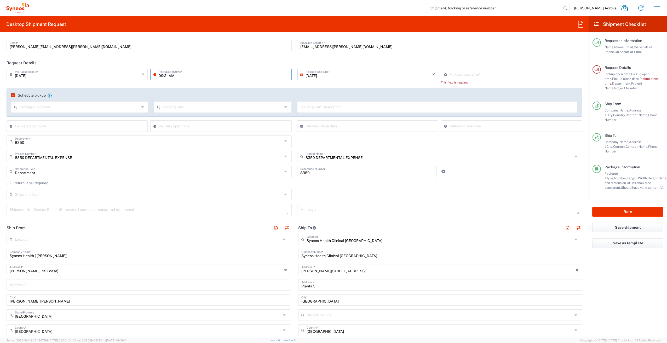
click at [181, 75] on input "09:21 AM" at bounding box center [224, 74] width 130 height 9
click at [183, 75] on input "09:21 AM" at bounding box center [224, 74] width 130 height 9
type input "0"
type input "1PM"
click at [194, 90] on div "Schedule pickup When scheduling a pickup please be sure to meet the following c…" at bounding box center [294, 103] width 575 height 28
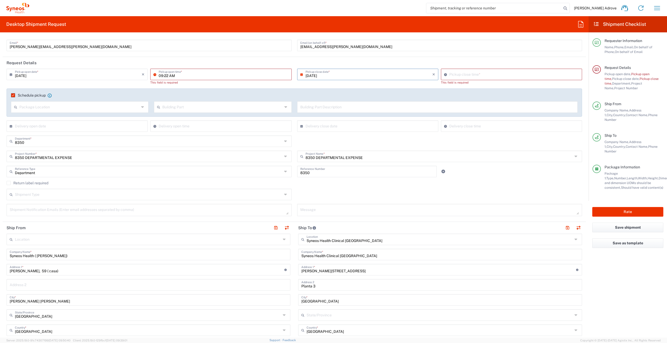
click at [169, 73] on input "09:22 AM" at bounding box center [224, 74] width 130 height 9
type input "10AM:22 AM"
click at [197, 90] on div "Schedule pickup When scheduling a pickup please be sure to meet the following c…" at bounding box center [294, 103] width 575 height 28
click at [186, 74] on input "09:22 AM" at bounding box center [224, 74] width 130 height 9
drag, startPoint x: 190, startPoint y: 73, endPoint x: 167, endPoint y: 74, distance: 22.7
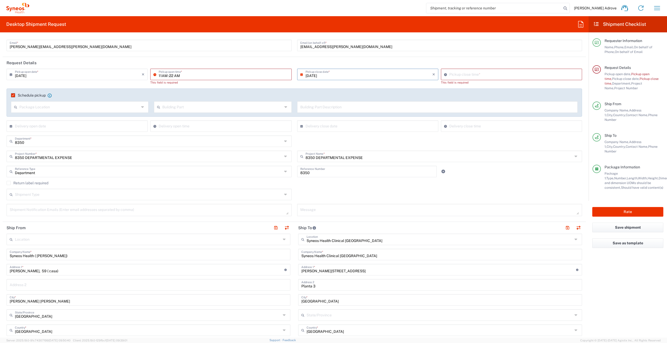
click at [167, 74] on input "11AM :22 AM" at bounding box center [224, 74] width 130 height 9
drag, startPoint x: 197, startPoint y: 98, endPoint x: 198, endPoint y: 93, distance: 5.3
click at [197, 98] on div "Schedule pickup When scheduling a pickup please be sure to meet the following c…" at bounding box center [294, 97] width 572 height 8
click at [165, 75] on input "11:22 AM" at bounding box center [224, 74] width 130 height 9
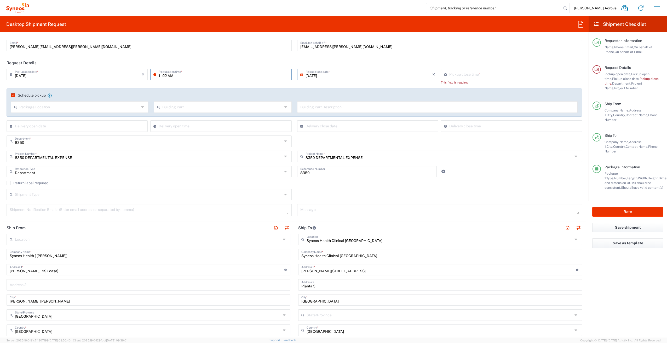
click at [165, 75] on input "11:22 AM" at bounding box center [224, 74] width 130 height 9
click at [201, 83] on div "11:00 AM Pickup open time *" at bounding box center [221, 76] width 144 height 15
click at [160, 74] on input "11:00 AM" at bounding box center [224, 74] width 130 height 9
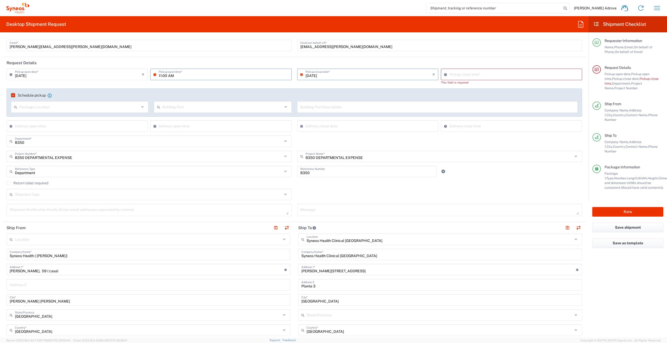
click at [160, 75] on input "11:00 AM" at bounding box center [224, 74] width 130 height 9
click at [169, 75] on input "12:00 AM" at bounding box center [224, 74] width 130 height 9
click at [227, 96] on agx-checkbox-control "Schedule pickup When scheduling a pickup please be sure to meet the following c…" at bounding box center [294, 95] width 567 height 5
click at [160, 74] on input "12:00 PM" at bounding box center [224, 74] width 130 height 9
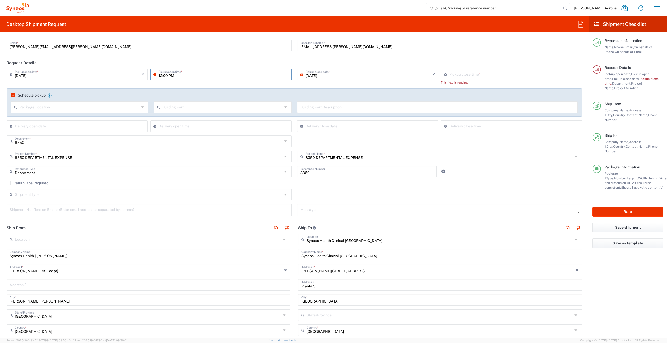
click at [161, 76] on input "12:00 PM" at bounding box center [224, 74] width 130 height 9
type input "01:00 PM"
click at [177, 86] on div "09/18/2025 × Pickup open date * Cancel Apply 01:00 PM Pickup open time *" at bounding box center [149, 79] width 291 height 20
click at [178, 75] on input "01:00 PM" at bounding box center [224, 74] width 130 height 9
click at [184, 84] on div "09/18/2025 × Pickup open date * Cancel Apply 01:00 PM Pickup open time *" at bounding box center [149, 79] width 291 height 20
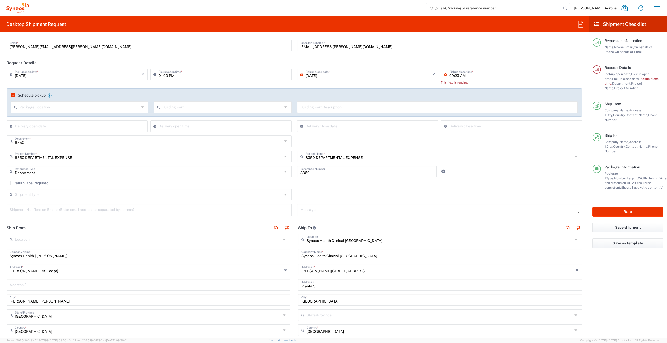
click at [454, 74] on input "09:23 AM" at bounding box center [514, 74] width 130 height 9
click at [456, 76] on input "09:23 AM" at bounding box center [514, 74] width 130 height 9
drag, startPoint x: 467, startPoint y: 75, endPoint x: 447, endPoint y: 76, distance: 20.9
click at [449, 76] on input "09:23 AM" at bounding box center [514, 74] width 130 height 9
drag, startPoint x: 469, startPoint y: 75, endPoint x: 454, endPoint y: 74, distance: 14.6
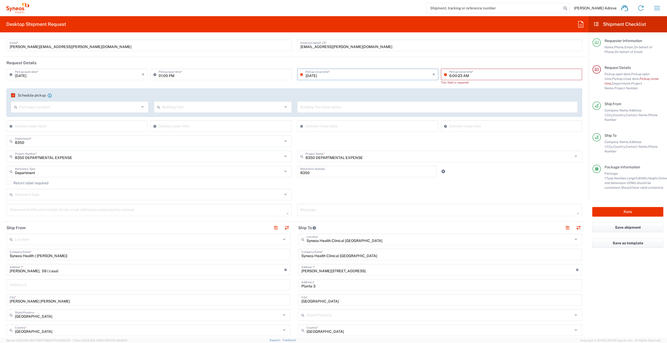
click at [454, 74] on input "6:00:23 AM" at bounding box center [514, 74] width 130 height 9
drag, startPoint x: 470, startPoint y: 75, endPoint x: 456, endPoint y: 76, distance: 14.1
click at [456, 76] on input "6:0PM23 AM" at bounding box center [514, 74] width 130 height 9
type input "00623 AM"
type input "6:00PM"
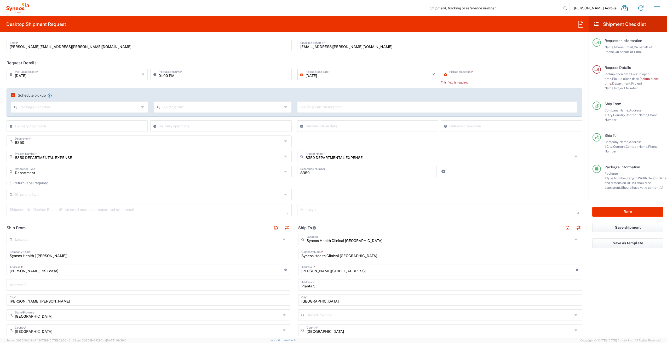
click at [408, 96] on agx-checkbox-control "Schedule pickup When scheduling a pickup please be sure to meet the following c…" at bounding box center [294, 95] width 567 height 5
click at [474, 70] on input at bounding box center [514, 74] width 130 height 9
type input "09:23 AM"
click at [454, 76] on input "09:23 AM" at bounding box center [514, 74] width 130 height 9
click at [332, 73] on input "[DATE]" at bounding box center [368, 74] width 127 height 9
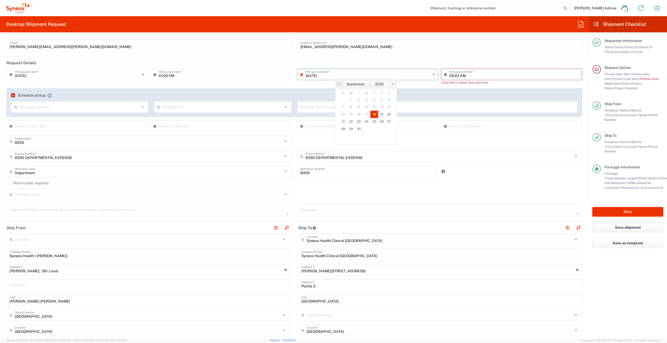
click at [318, 75] on input "[DATE]" at bounding box center [368, 74] width 127 height 9
click at [328, 78] on input "[DATE]" at bounding box center [368, 74] width 127 height 9
click at [374, 113] on span "18" at bounding box center [374, 114] width 8 height 7
click at [380, 114] on span "19" at bounding box center [381, 114] width 7 height 7
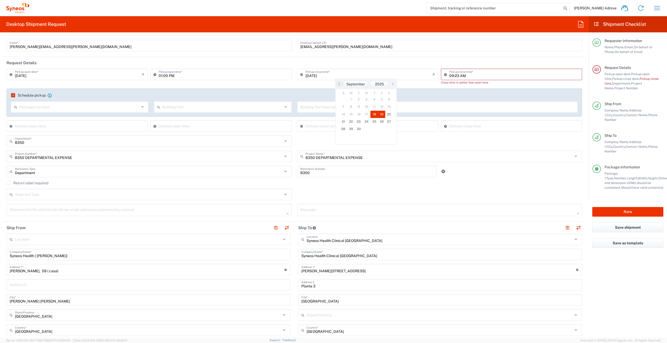
type input "[DATE]"
click at [348, 73] on input "[DATE]" at bounding box center [368, 74] width 127 height 9
click at [374, 115] on span "18" at bounding box center [374, 114] width 8 height 7
click at [371, 114] on span "18" at bounding box center [374, 114] width 8 height 7
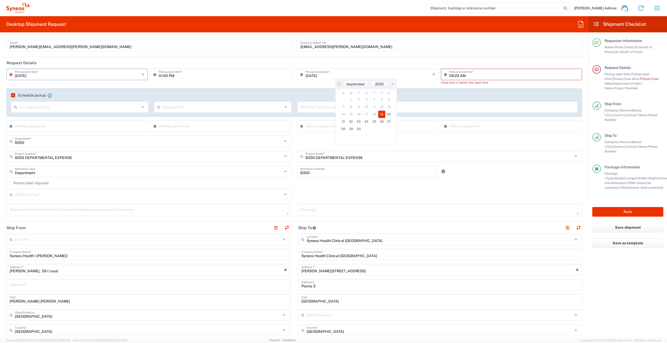
click at [39, 73] on input "[DATE]" at bounding box center [78, 74] width 127 height 9
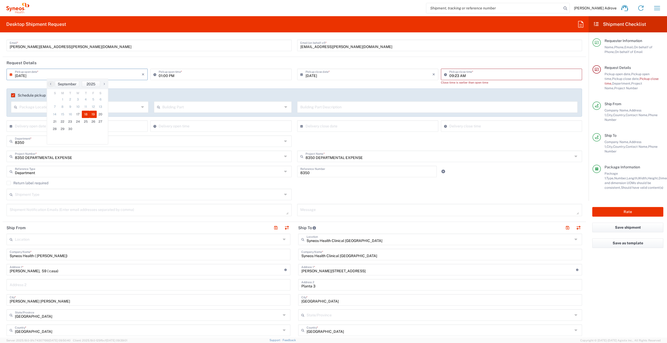
click at [84, 114] on span "18" at bounding box center [86, 114] width 8 height 7
type input "[DATE]"
click at [464, 76] on input "09:23 AM" at bounding box center [514, 74] width 130 height 9
drag, startPoint x: 465, startPoint y: 76, endPoint x: 422, endPoint y: 77, distance: 42.6
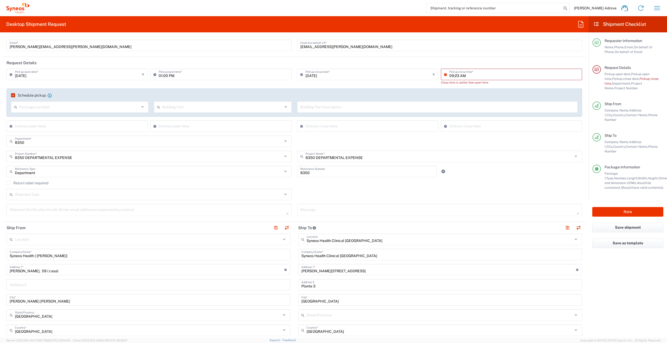
click at [422, 77] on div "09/18/2025 × Pickup close date * Cancel Apply 09:23 AM Pickup close time * Clos…" at bounding box center [440, 79] width 288 height 20
type input "4:00PM"
click at [437, 90] on div "Schedule pickup When scheduling a pickup please be sure to meet the following c…" at bounding box center [294, 103] width 575 height 28
click at [391, 70] on input "[DATE]" at bounding box center [368, 74] width 127 height 9
click at [326, 75] on input "[DATE]" at bounding box center [368, 74] width 127 height 9
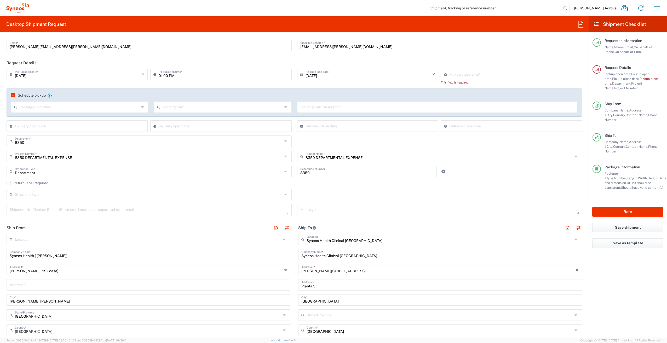
click at [335, 71] on input "[DATE]" at bounding box center [368, 74] width 127 height 9
click at [334, 73] on input "[DATE]" at bounding box center [368, 74] width 127 height 9
click at [343, 74] on input "[DATE]" at bounding box center [368, 74] width 127 height 9
click at [372, 112] on span "18" at bounding box center [374, 114] width 8 height 7
click at [475, 74] on input "09:24 AM" at bounding box center [514, 74] width 130 height 9
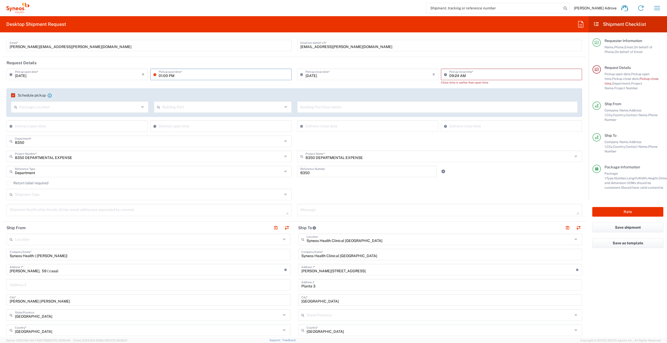
click at [160, 76] on input "01:00 PM" at bounding box center [224, 74] width 130 height 9
click at [457, 75] on input "09:24 AM" at bounding box center [514, 74] width 130 height 9
click at [454, 75] on input "09:24 AM" at bounding box center [514, 74] width 130 height 9
click at [457, 76] on input "09:24 AM" at bounding box center [514, 74] width 130 height 9
drag, startPoint x: 457, startPoint y: 76, endPoint x: 444, endPoint y: 77, distance: 12.1
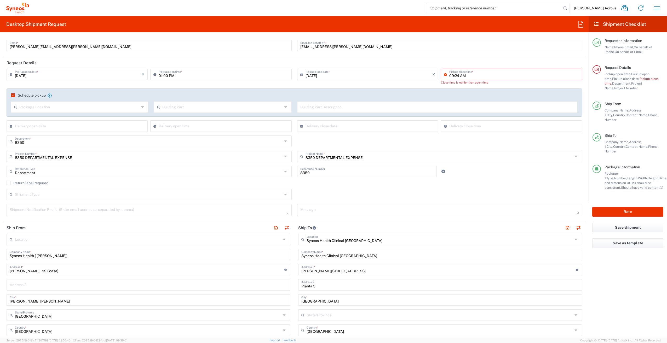
click at [444, 77] on div "09:24 AM Pickup close time *" at bounding box center [511, 74] width 141 height 11
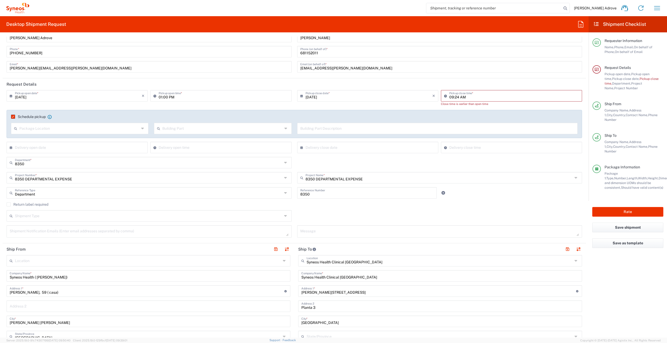
scroll to position [0, 0]
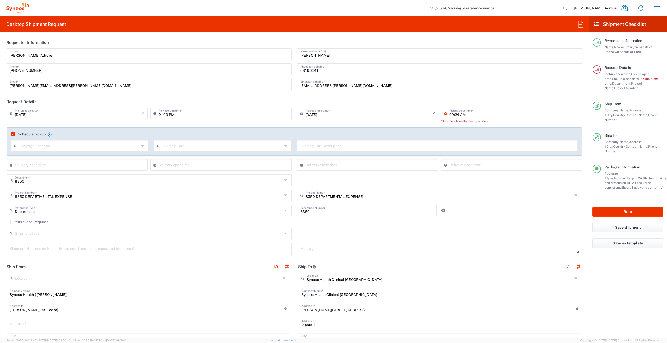
click at [454, 116] on input "09:24 AM" at bounding box center [514, 112] width 130 height 9
click at [455, 114] on input "09:24 AM" at bounding box center [514, 112] width 130 height 9
click at [461, 113] on input "3PM AM" at bounding box center [514, 112] width 130 height 9
type input "3PM"
click at [454, 152] on div "Building Part Description" at bounding box center [437, 147] width 286 height 15
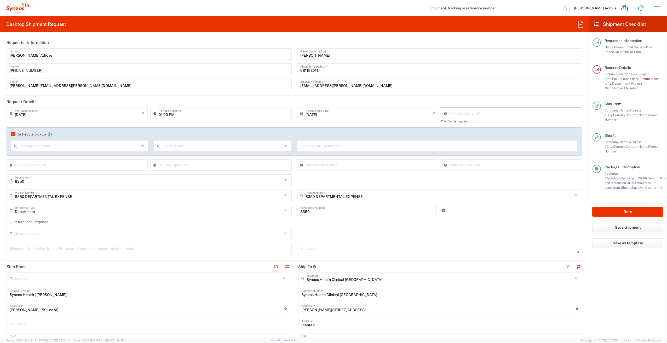
click at [377, 115] on input "[DATE]" at bounding box center [368, 112] width 127 height 9
click at [374, 151] on span "18" at bounding box center [374, 153] width 8 height 7
click at [184, 112] on input "01:00 PM" at bounding box center [224, 112] width 130 height 9
click at [455, 114] on input "09:34 AM" at bounding box center [514, 112] width 130 height 9
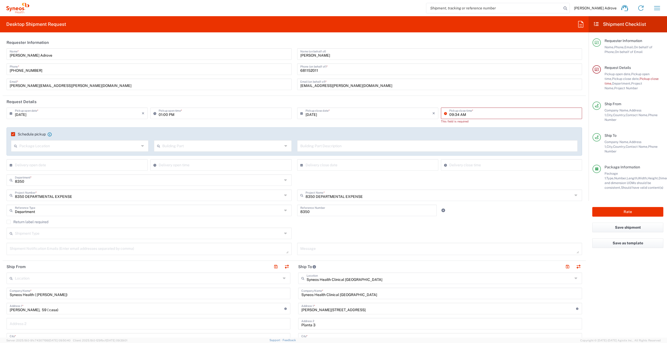
click at [468, 115] on input "09:34 AM" at bounding box center [514, 112] width 130 height 9
type input "09:34AM"
click at [459, 115] on input "09:34AM" at bounding box center [514, 112] width 130 height 9
drag, startPoint x: 464, startPoint y: 114, endPoint x: 436, endPoint y: 115, distance: 27.4
click at [440, 115] on div "09:34AM Pickup close time * This field is required" at bounding box center [512, 118] width 144 height 20
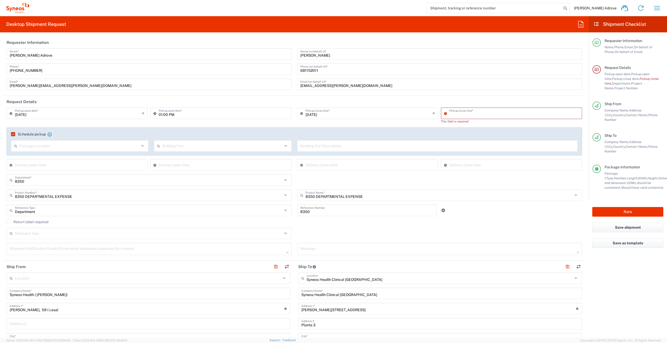
click at [161, 114] on input "01:00 PM" at bounding box center [224, 112] width 130 height 9
type input "12:00 PM"
click at [455, 115] on input "09:35 AM" at bounding box center [514, 112] width 130 height 9
drag, startPoint x: 464, startPoint y: 114, endPoint x: 457, endPoint y: 115, distance: 7.6
click at [464, 114] on input "09:35 AM" at bounding box center [514, 112] width 130 height 9
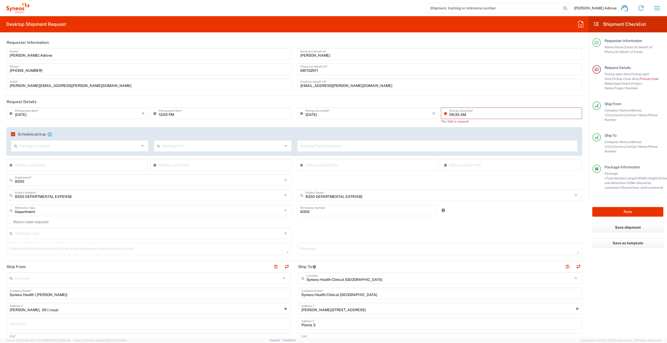
click at [453, 114] on input "09:35 AM" at bounding box center [514, 112] width 130 height 9
drag, startPoint x: 371, startPoint y: 109, endPoint x: 371, endPoint y: 114, distance: 5.0
click at [371, 110] on input "[DATE]" at bounding box center [368, 112] width 127 height 9
click at [375, 151] on span "18" at bounding box center [374, 153] width 8 height 7
click at [454, 112] on input "09:35 AM" at bounding box center [514, 112] width 130 height 9
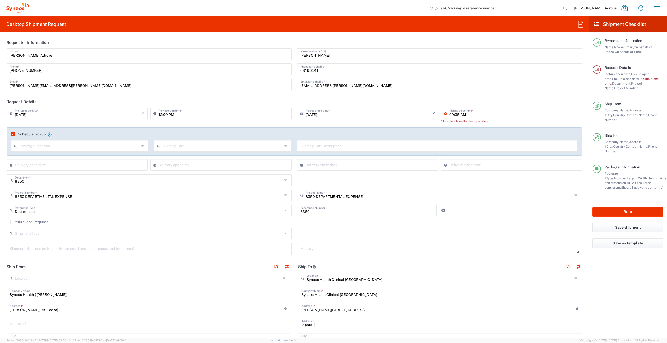
click at [457, 114] on input "09:35 AM" at bounding box center [514, 112] width 130 height 9
click at [465, 115] on input "09:35 AM" at bounding box center [514, 112] width 130 height 9
type input "0"
type input "3PM"
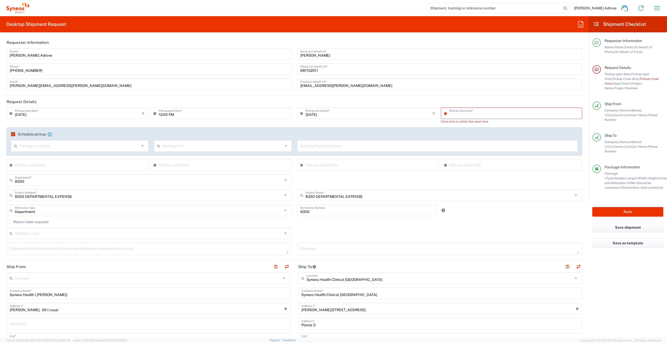
click at [414, 167] on input "text" at bounding box center [368, 164] width 127 height 9
click at [495, 134] on agx-checkbox-control "Schedule pickup When scheduling a pickup please be sure to meet the following c…" at bounding box center [294, 134] width 567 height 5
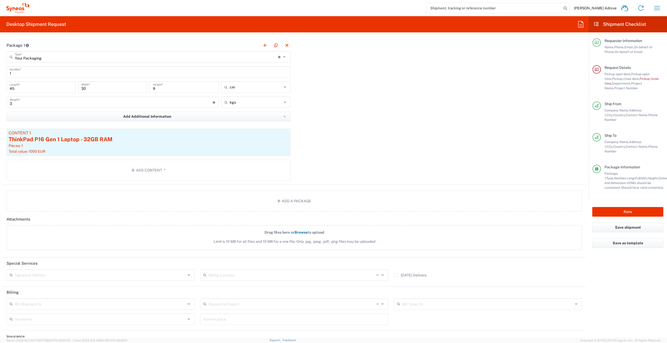
scroll to position [488, 0]
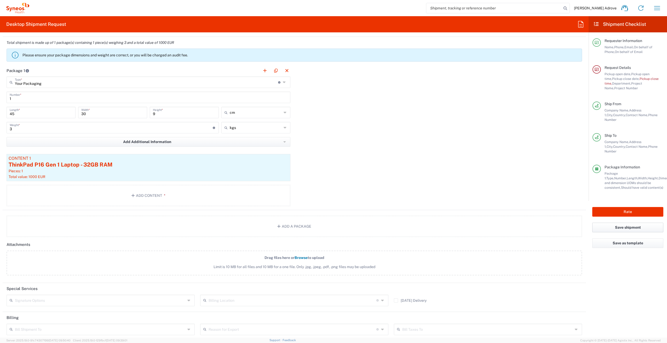
click at [630, 223] on button "Save shipment" at bounding box center [627, 228] width 71 height 10
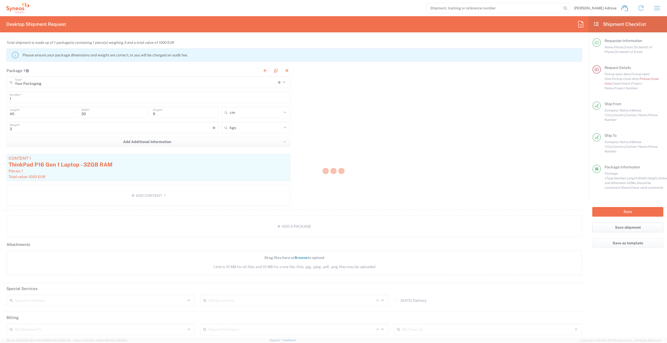
type input "8350 DEPARTMENTAL EXPENSE"
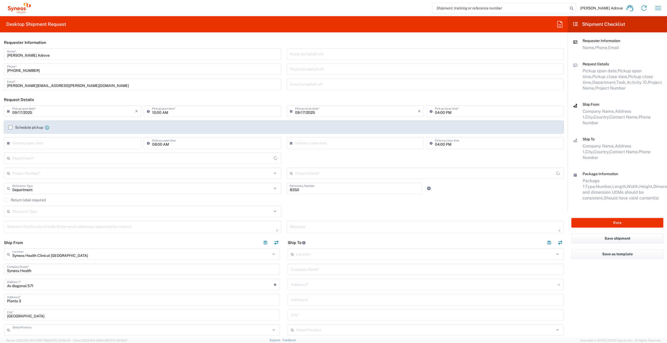
type input "[GEOGRAPHIC_DATA]"
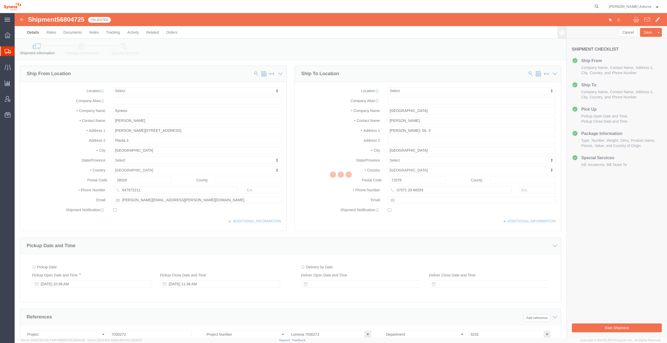
select select
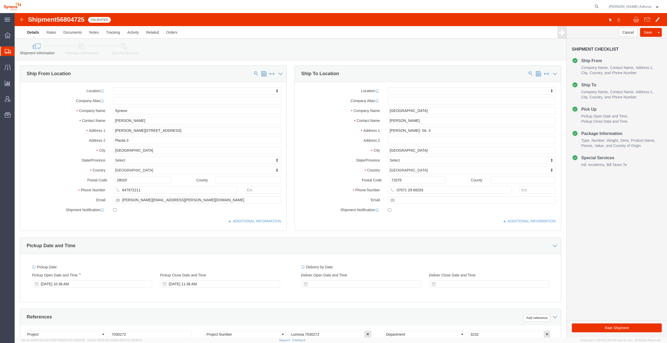
click at [0, 0] on span "Shipment Manager" at bounding box center [0, 0] width 0 height 0
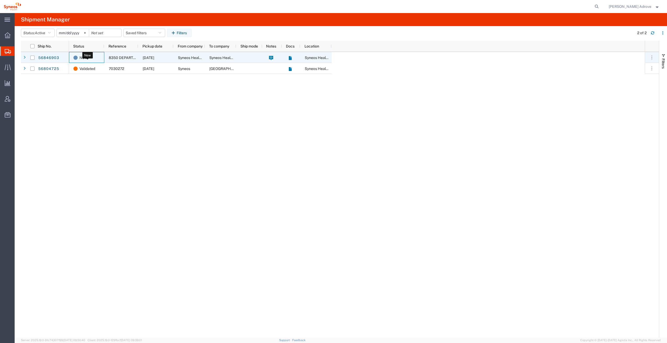
click at [84, 57] on span "New" at bounding box center [83, 57] width 8 height 11
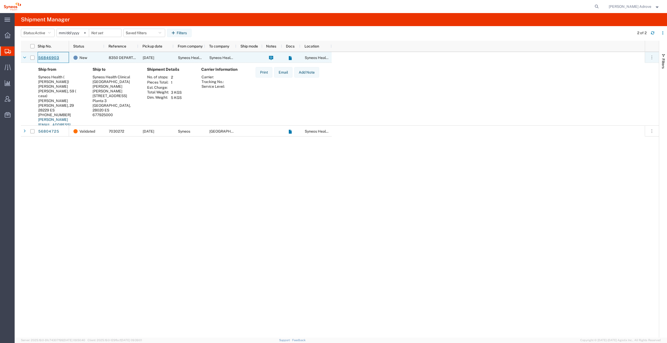
click at [47, 57] on link "56846903" at bounding box center [48, 58] width 21 height 8
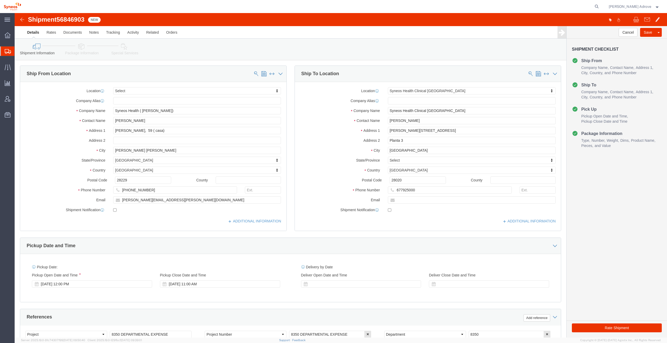
select select
select select "48900"
click div "[DATE] 11:00 AM"
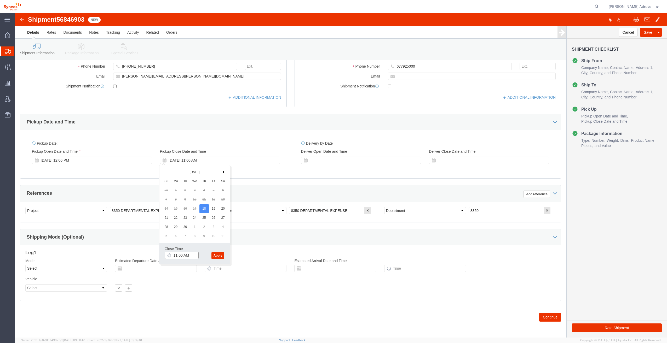
drag, startPoint x: 175, startPoint y: 243, endPoint x: 154, endPoint y: 242, distance: 20.7
click div "11:00 AM"
type input "6:00 PM"
click button "Apply"
click div "[DATE] 12:00 PM"
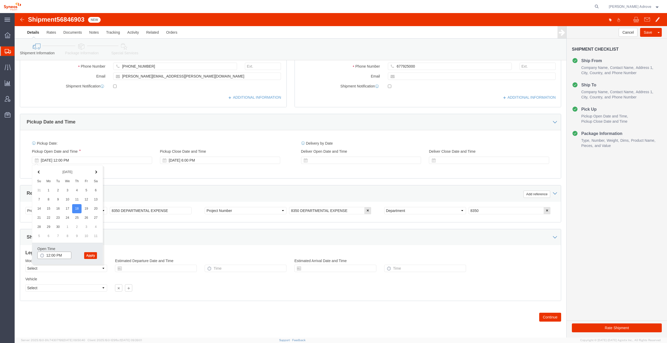
click input "12:00 PM"
type input "1:00 PM"
click button "Apply"
click button "Continue"
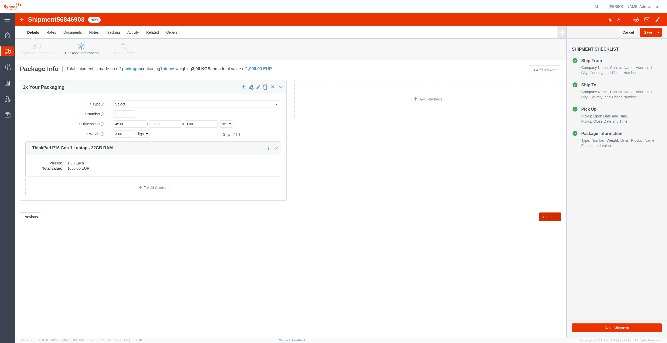
click button "Continue"
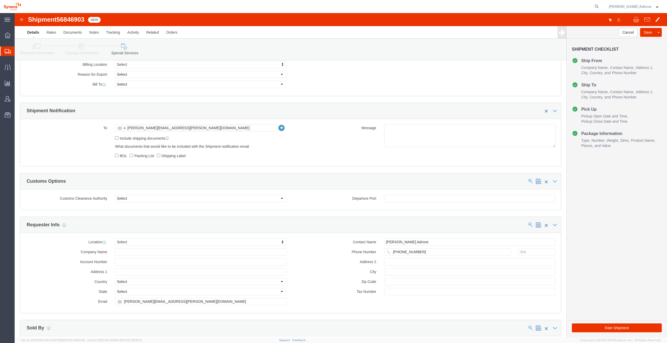
scroll to position [366, 0]
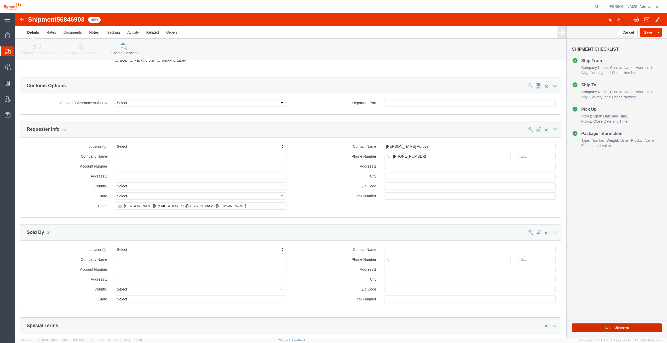
click button "Rate Shipment"
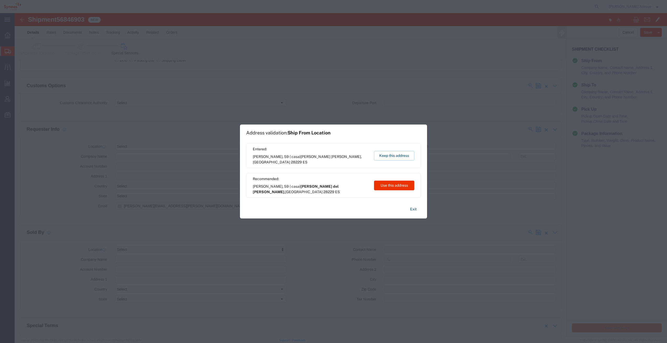
click at [311, 37] on div "Address validation: Ship From Location Entered: [PERSON_NAME][STREET_ADDRESS][P…" at bounding box center [333, 171] width 667 height 343
click at [395, 184] on button "Use this address" at bounding box center [394, 186] width 40 height 10
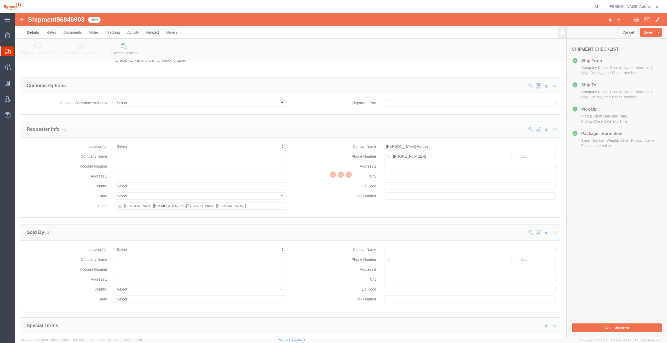
scroll to position [0, 0]
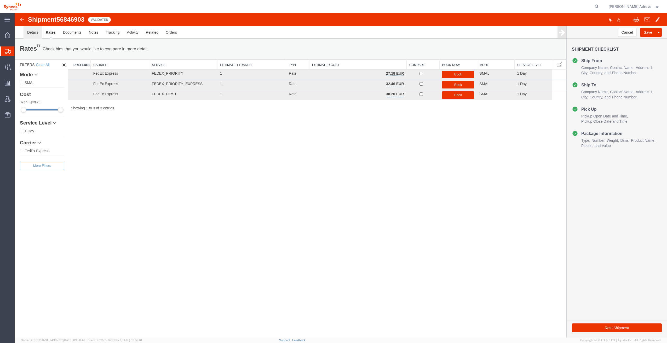
click at [35, 33] on link "Details" at bounding box center [33, 32] width 19 height 13
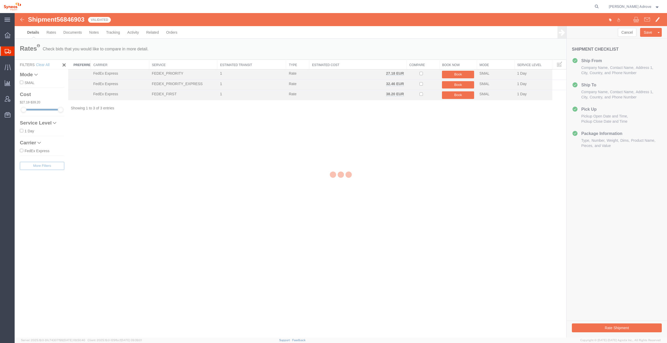
select select "48900"
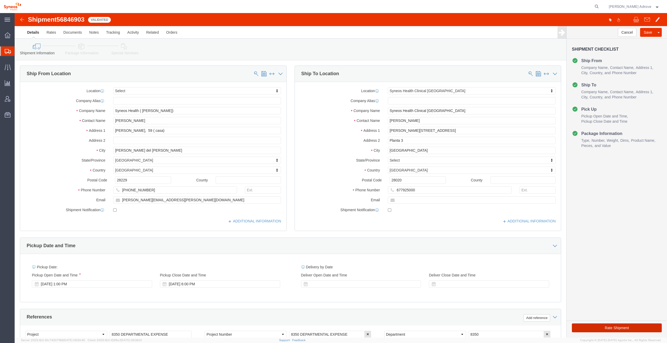
click button "Rate Shipment"
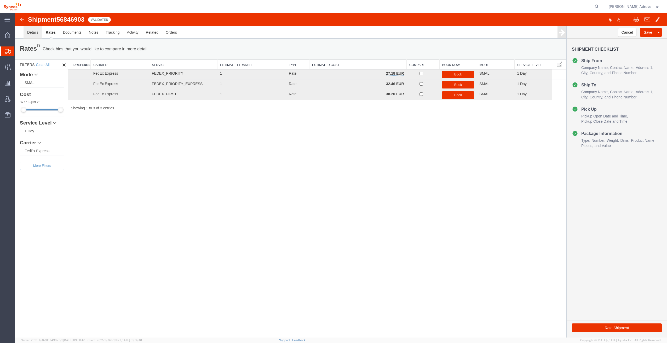
click at [28, 31] on link "Details" at bounding box center [33, 32] width 19 height 13
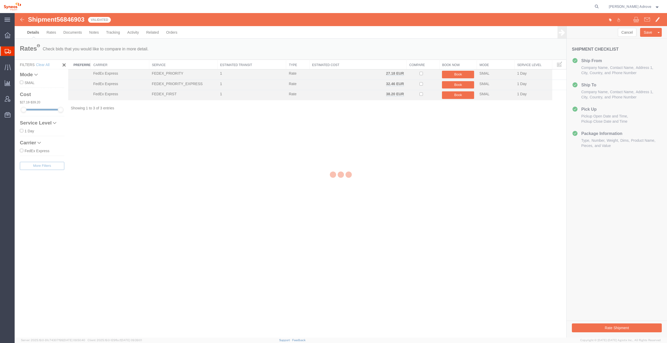
select select "48900"
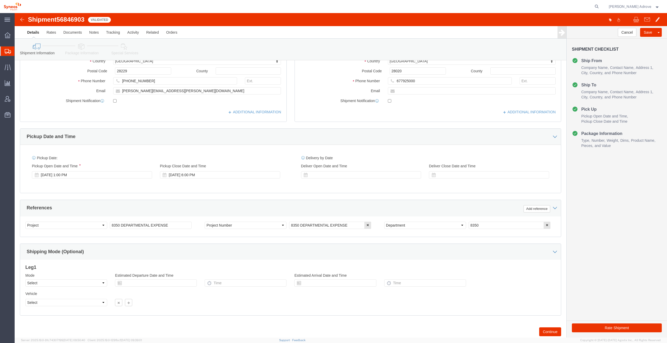
scroll to position [124, 0]
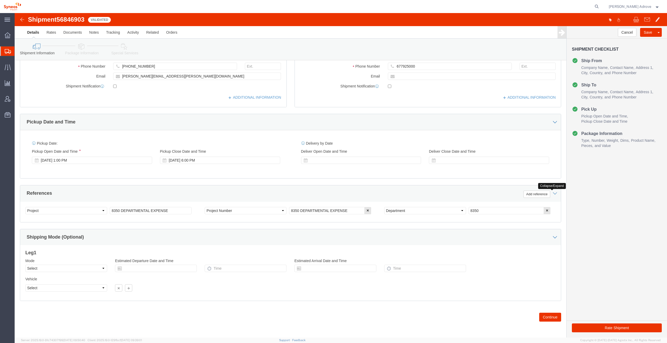
click icon
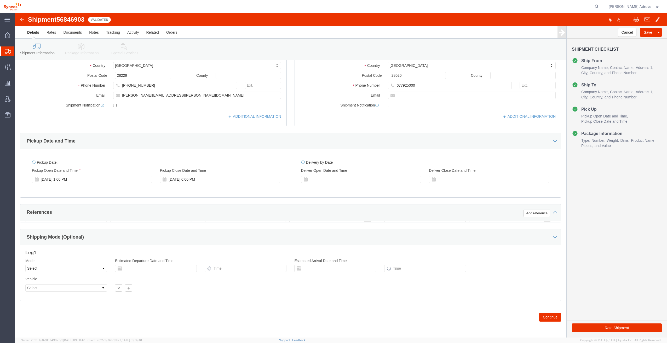
scroll to position [103, 0]
click div "References Add reference"
click icon
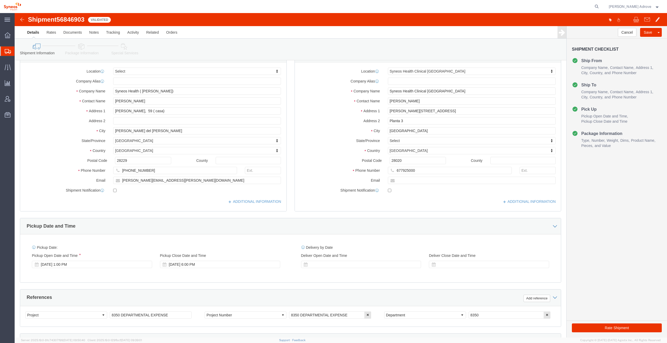
scroll to position [124, 0]
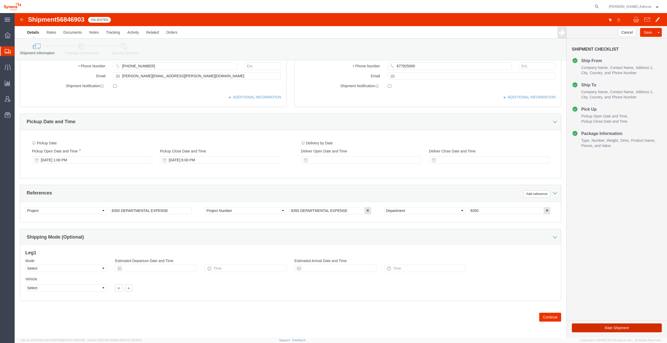
click button "Rate Shipment"
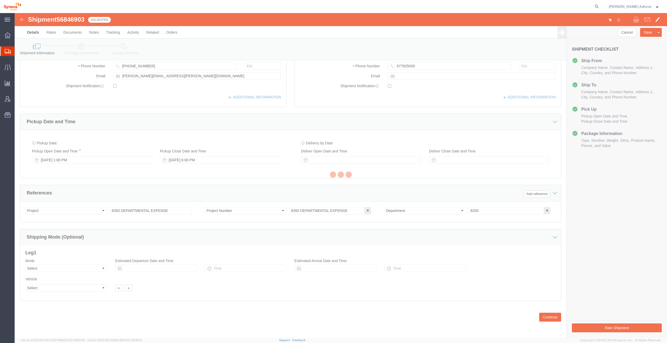
scroll to position [0, 0]
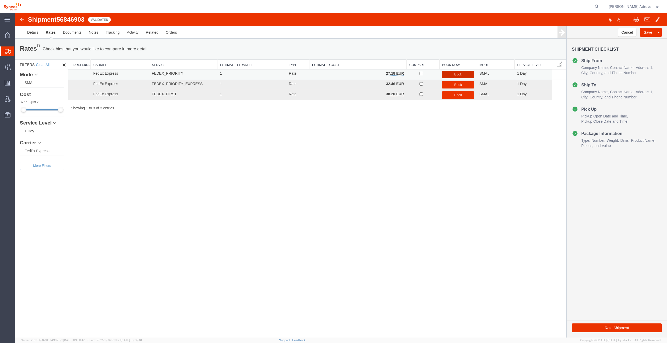
click at [456, 71] on button "Book" at bounding box center [458, 75] width 32 height 8
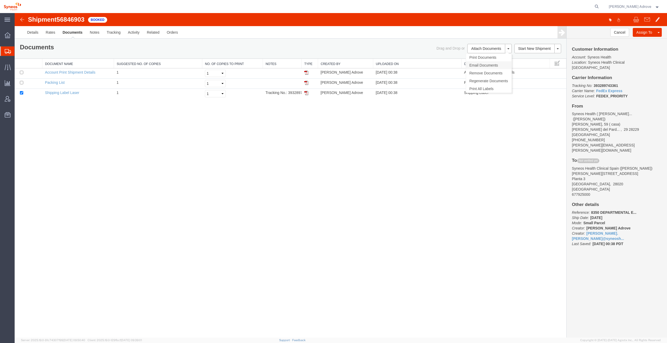
click at [491, 63] on link "Email Documents" at bounding box center [488, 65] width 45 height 8
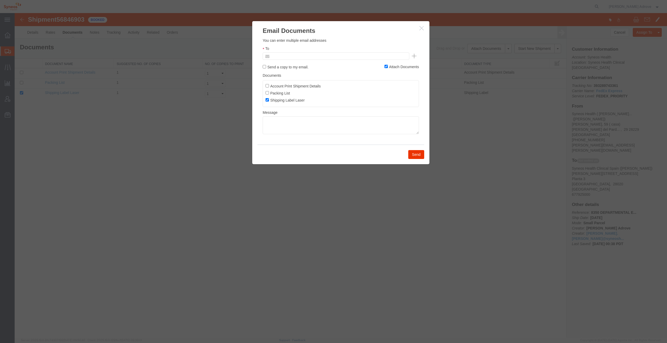
click at [283, 57] on input "text" at bounding box center [300, 56] width 61 height 7
type input "Enter Email Address"
paste textarea "677925000"
type textarea "677925000"
drag, startPoint x: 287, startPoint y: 120, endPoint x: 249, endPoint y: 120, distance: 38.4
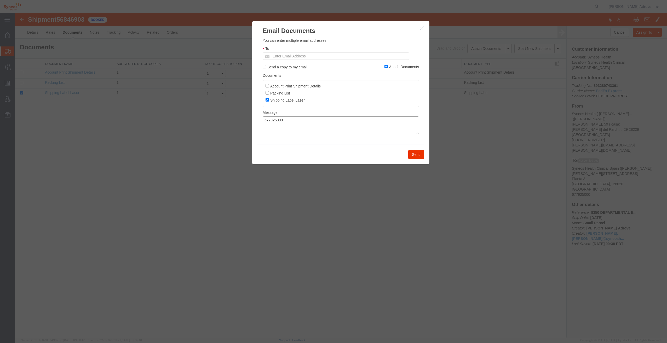
click at [249, 120] on div "Email Documents Please fix the following errors You can enter multiple email ad…" at bounding box center [341, 175] width 652 height 325
click at [288, 56] on input "text" at bounding box center [339, 56] width 138 height 7
drag, startPoint x: 288, startPoint y: 56, endPoint x: 277, endPoint y: 58, distance: 11.5
click at [277, 58] on input "text" at bounding box center [274, 56] width 8 height 7
type input "Enter Email Address"
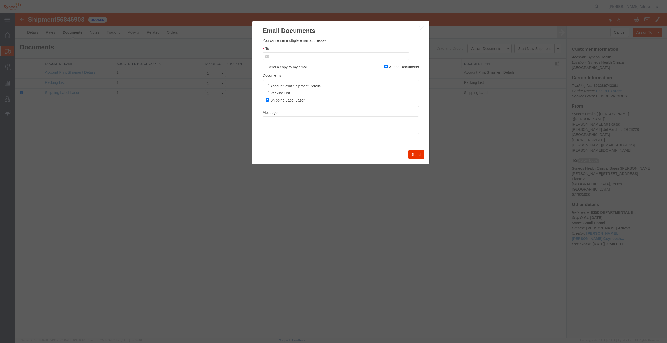
click at [296, 54] on input "text" at bounding box center [339, 56] width 138 height 7
drag, startPoint x: 295, startPoint y: 54, endPoint x: 285, endPoint y: 56, distance: 10.7
click at [285, 56] on ul at bounding box center [336, 56] width 147 height 7
type input "[EMAIL_ADDRESS][PERSON_NAME][DOMAIN_NAME]"
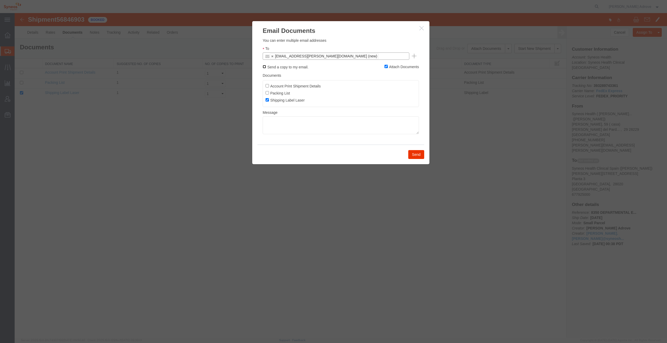
click at [264, 67] on input "Send a copy to my email." at bounding box center [264, 66] width 3 height 3
checkbox input "true"
click at [286, 124] on textarea at bounding box center [341, 126] width 156 height 18
type textarea "Etiquetas de envío"
click at [415, 155] on button "Send" at bounding box center [416, 154] width 16 height 9
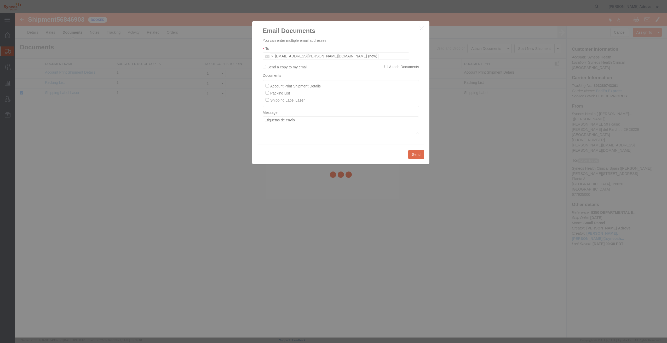
checkbox input "false"
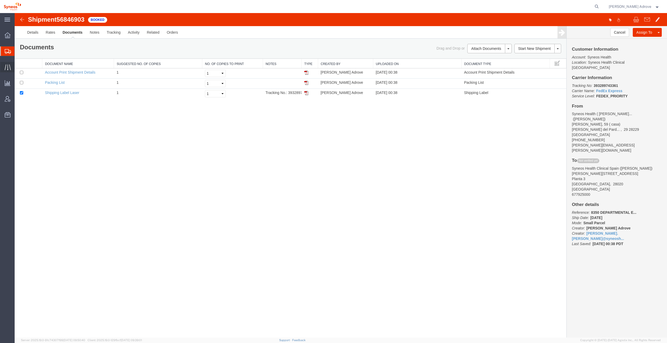
click at [18, 66] on span "Traffic" at bounding box center [16, 67] width 4 height 10
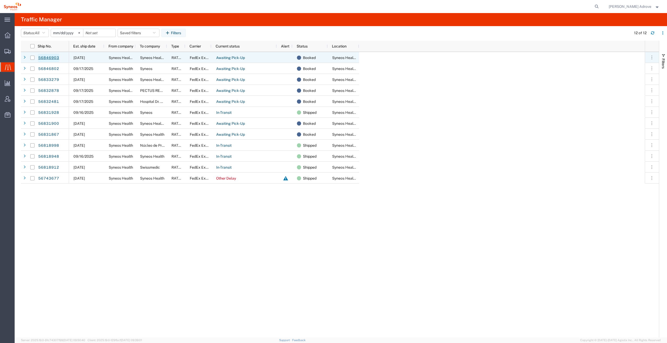
click at [47, 57] on link "56846903" at bounding box center [48, 58] width 21 height 8
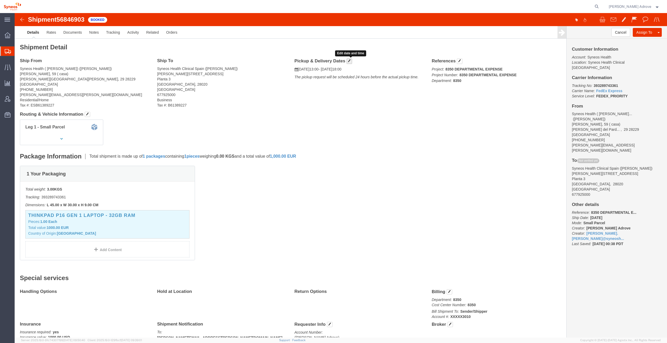
click span "button"
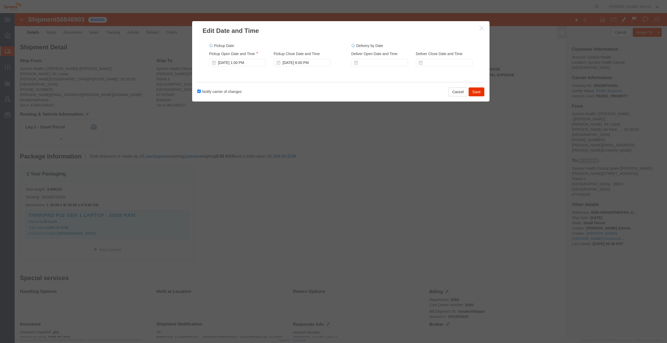
click button "button"
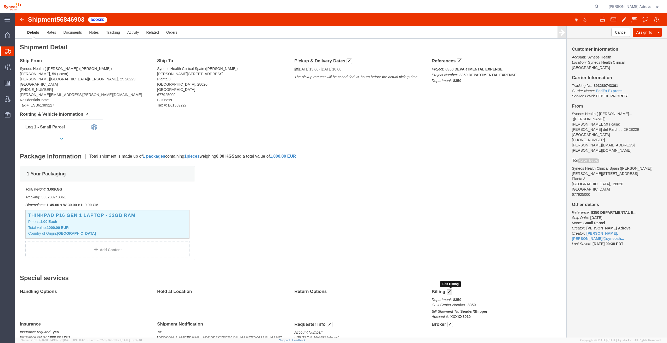
click button "button"
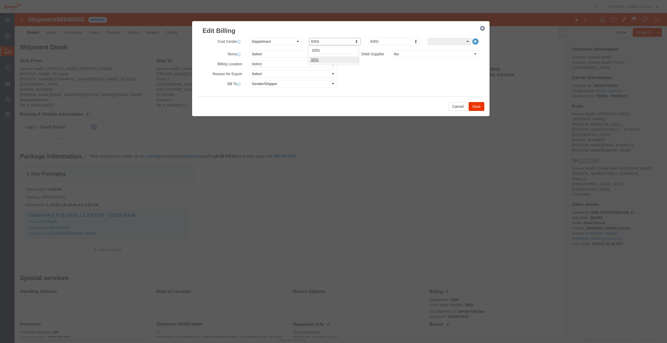
type input "3251"
click button "Save"
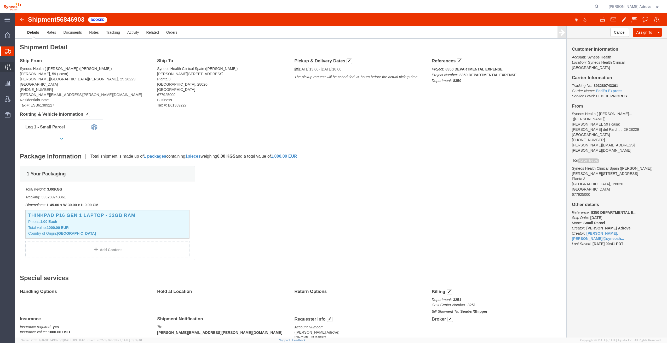
click at [5, 66] on icon at bounding box center [7, 67] width 6 height 6
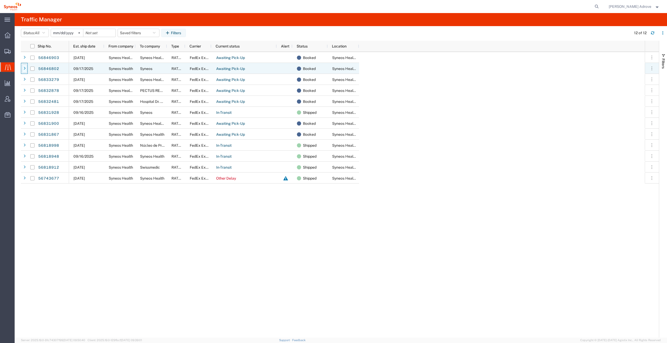
click at [24, 68] on icon at bounding box center [25, 69] width 2 height 4
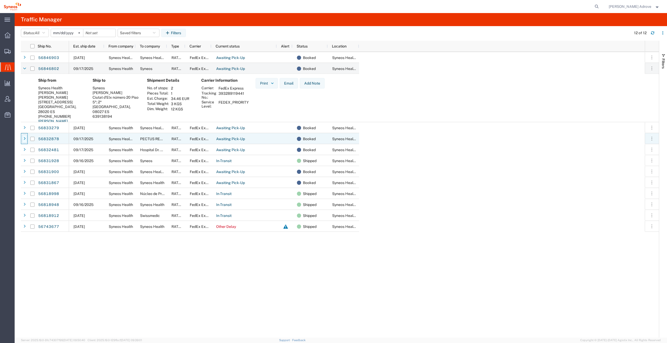
click at [24, 138] on icon at bounding box center [25, 139] width 2 height 4
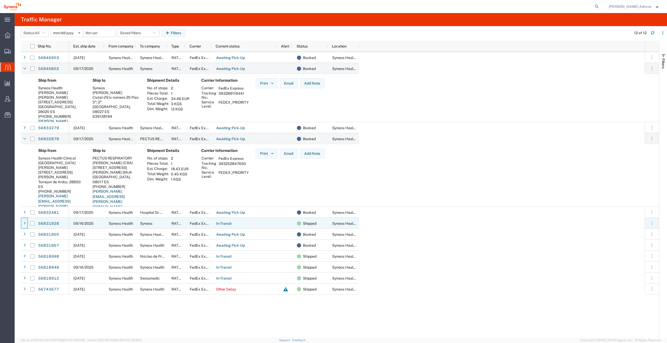
click at [25, 223] on icon at bounding box center [25, 224] width 2 height 4
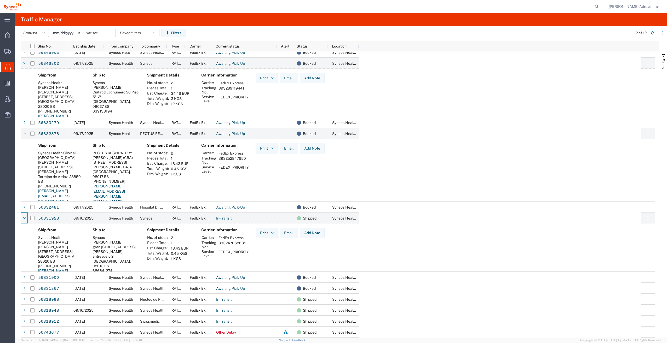
scroll to position [5, 0]
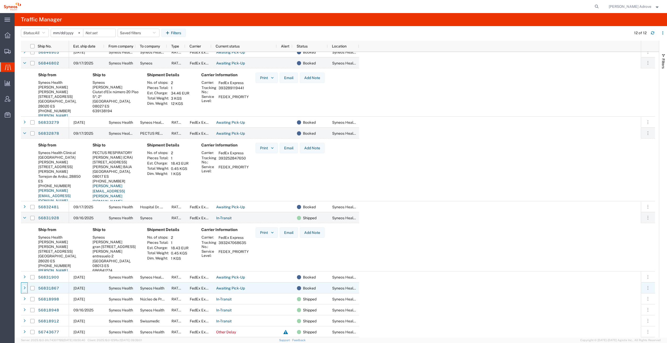
click at [23, 289] on div at bounding box center [24, 288] width 5 height 8
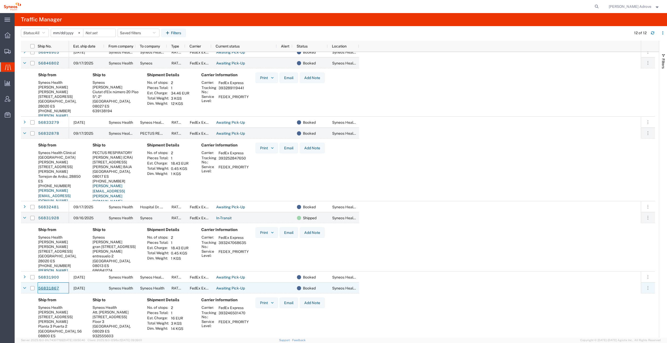
click at [48, 288] on link "56831867" at bounding box center [48, 289] width 21 height 8
